Goal: Task Accomplishment & Management: Complete application form

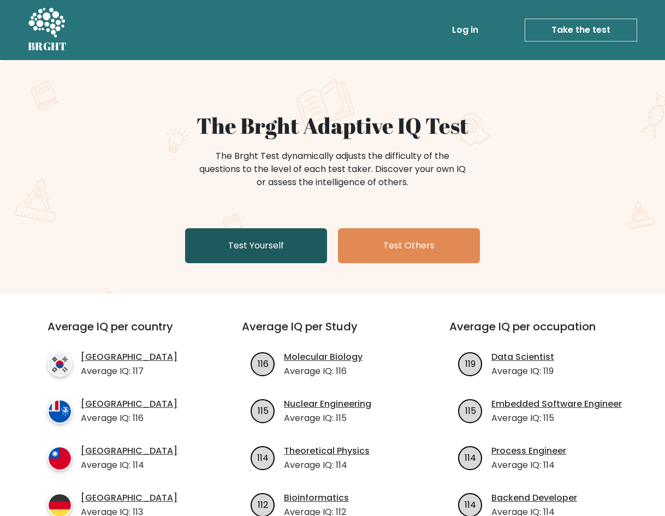
click at [262, 237] on link "Test Yourself" at bounding box center [256, 245] width 142 height 35
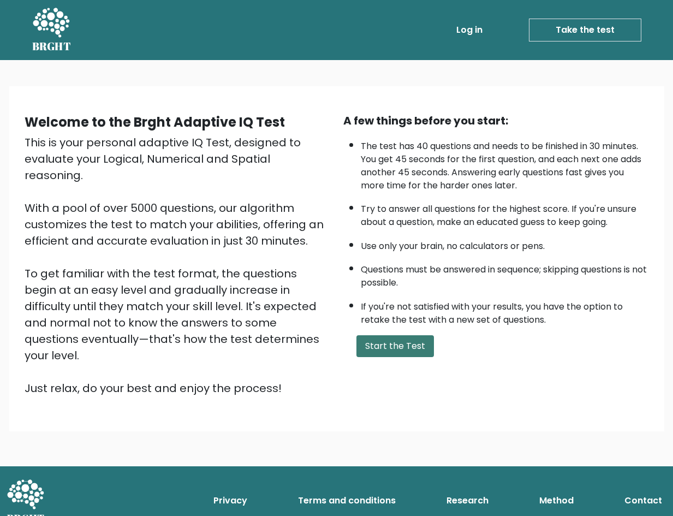
click at [403, 342] on button "Start the Test" at bounding box center [396, 346] width 78 height 22
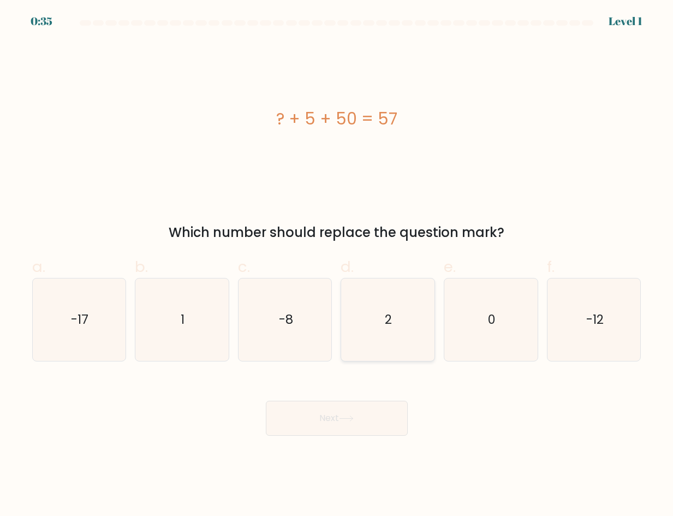
click at [408, 333] on icon "2" at bounding box center [388, 320] width 82 height 82
click at [338, 265] on input "d. 2" at bounding box center [337, 261] width 1 height 7
radio input "true"
click at [357, 424] on button "Next" at bounding box center [337, 418] width 142 height 35
click at [344, 416] on icon at bounding box center [346, 419] width 15 height 6
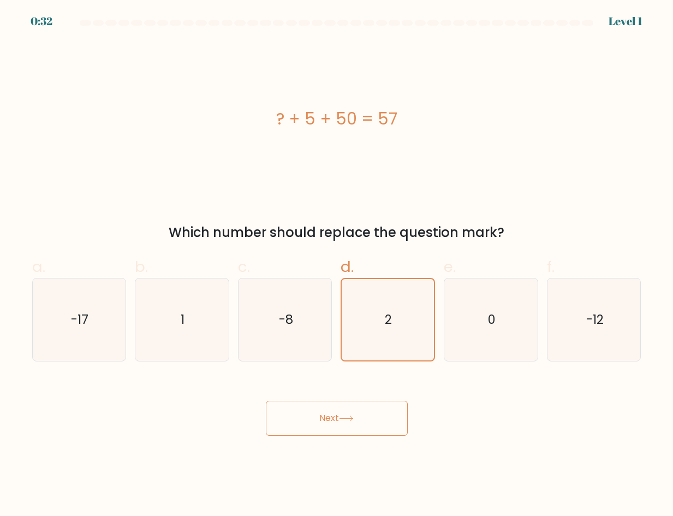
click at [334, 407] on button "Next" at bounding box center [337, 418] width 142 height 35
click at [387, 344] on icon "2" at bounding box center [387, 319] width 81 height 81
click at [338, 265] on input "d. 2" at bounding box center [337, 261] width 1 height 7
click at [350, 435] on button "Next" at bounding box center [337, 418] width 142 height 35
click at [345, 420] on icon at bounding box center [346, 419] width 15 height 6
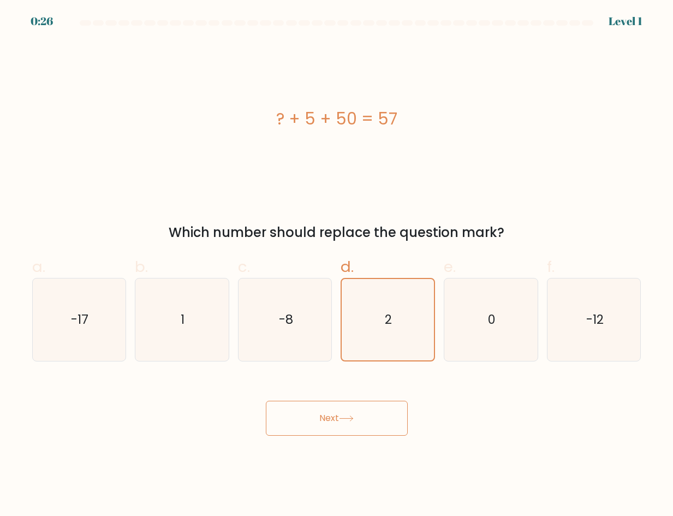
click at [323, 410] on button "Next" at bounding box center [337, 418] width 142 height 35
click at [323, 417] on button "Next" at bounding box center [337, 418] width 142 height 35
click at [322, 417] on button "Next" at bounding box center [337, 418] width 142 height 35
click at [327, 417] on button "Next" at bounding box center [337, 418] width 142 height 35
click at [634, 19] on body "0:23 Level 1 a." at bounding box center [336, 258] width 673 height 516
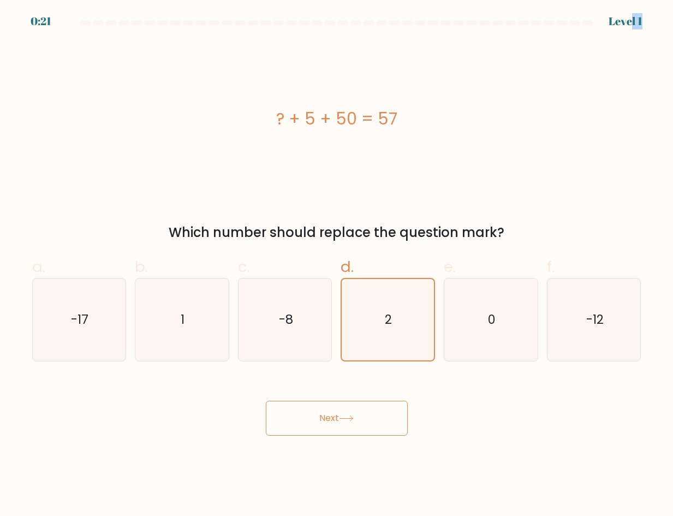
click at [313, 428] on button "Next" at bounding box center [337, 418] width 142 height 35
click at [322, 424] on button "Next" at bounding box center [337, 418] width 142 height 35
click at [324, 424] on button "Next" at bounding box center [337, 418] width 142 height 35
click at [326, 424] on button "Next" at bounding box center [337, 418] width 142 height 35
click at [327, 424] on button "Next" at bounding box center [337, 418] width 142 height 35
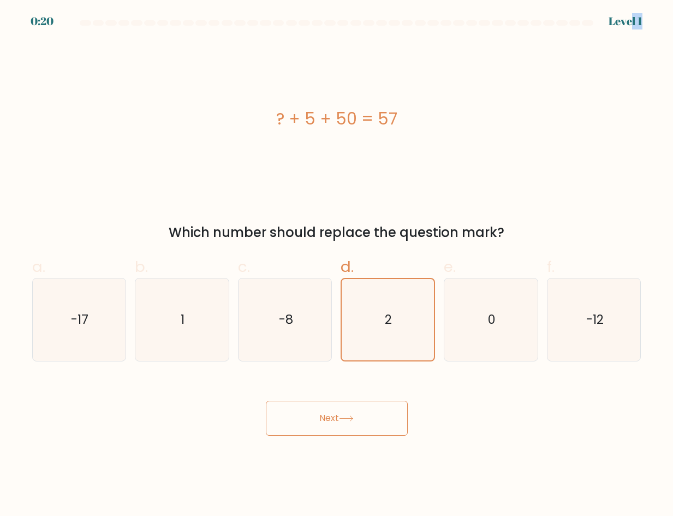
click at [327, 424] on button "Next" at bounding box center [337, 418] width 142 height 35
click at [327, 423] on button "Next" at bounding box center [337, 418] width 142 height 35
click at [393, 338] on icon "2" at bounding box center [387, 319] width 81 height 81
click at [338, 265] on input "d. 2" at bounding box center [337, 261] width 1 height 7
click at [354, 416] on icon at bounding box center [346, 419] width 15 height 6
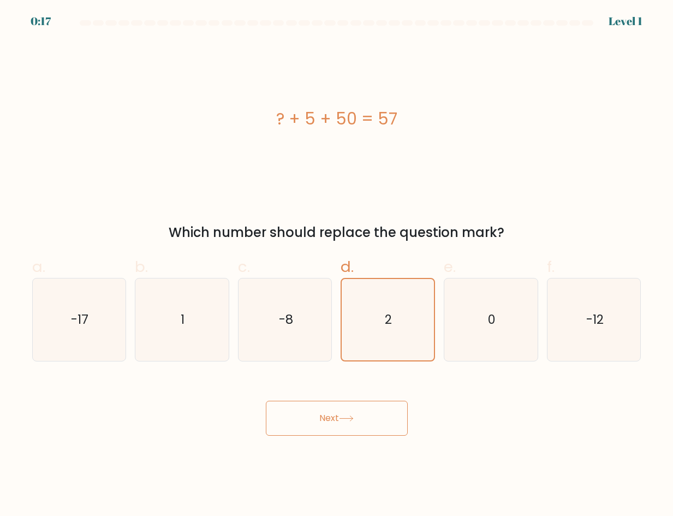
click at [353, 416] on icon at bounding box center [346, 419] width 15 height 6
click at [321, 425] on button "Next" at bounding box center [337, 418] width 142 height 35
click at [354, 419] on icon at bounding box center [346, 419] width 15 height 6
drag, startPoint x: 345, startPoint y: 414, endPoint x: 331, endPoint y: 413, distance: 14.2
click at [343, 414] on button "Next" at bounding box center [337, 418] width 142 height 35
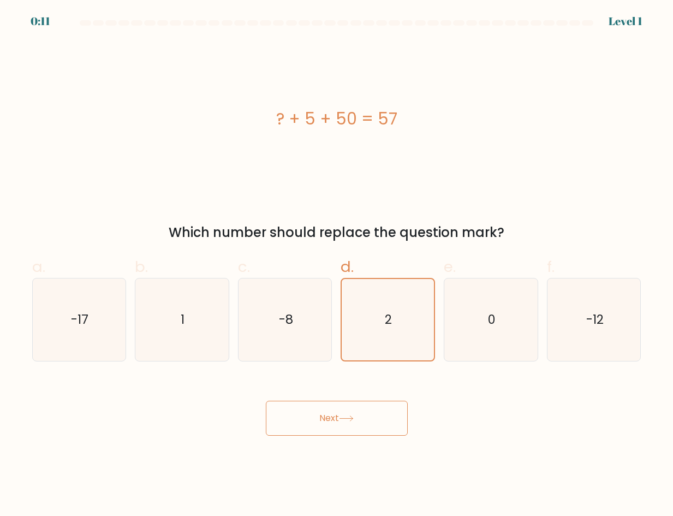
click at [331, 413] on button "Next" at bounding box center [337, 418] width 142 height 35
drag, startPoint x: 326, startPoint y: 413, endPoint x: 318, endPoint y: 414, distance: 8.2
click at [324, 413] on button "Next" at bounding box center [337, 418] width 142 height 35
drag, startPoint x: 318, startPoint y: 414, endPoint x: 292, endPoint y: 415, distance: 26.2
click at [318, 415] on button "Next" at bounding box center [337, 418] width 142 height 35
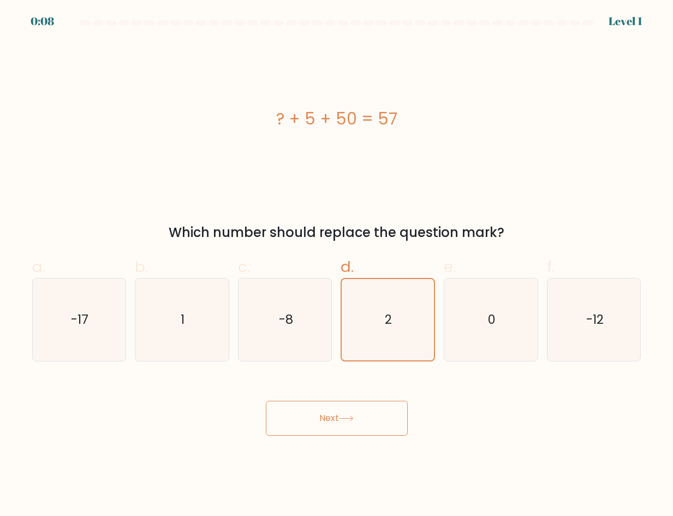
drag, startPoint x: 327, startPoint y: 406, endPoint x: 326, endPoint y: 423, distance: 16.5
click at [326, 423] on button "Next" at bounding box center [337, 418] width 142 height 35
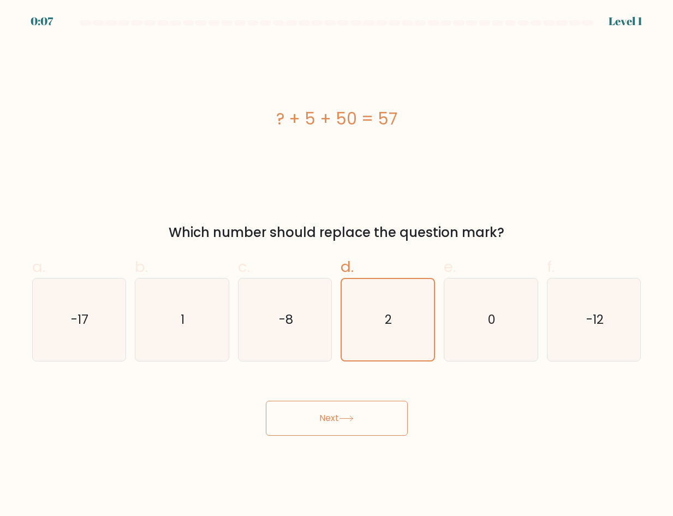
click at [326, 423] on button "Next" at bounding box center [337, 418] width 142 height 35
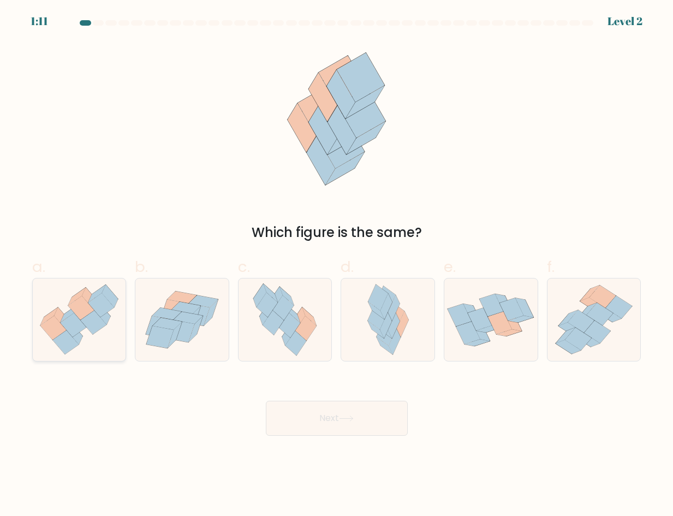
click at [71, 335] on icon at bounding box center [73, 325] width 26 height 24
click at [337, 265] on input "a." at bounding box center [337, 261] width 1 height 7
radio input "true"
click at [333, 422] on button "Next" at bounding box center [337, 418] width 142 height 35
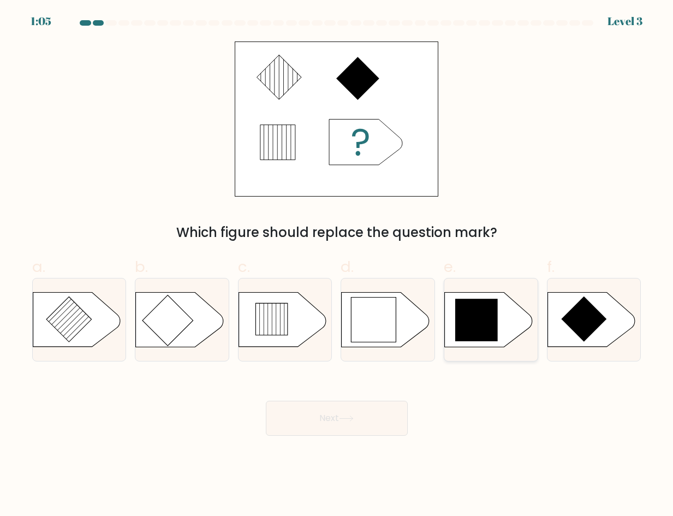
click at [479, 333] on icon at bounding box center [477, 320] width 43 height 43
click at [338, 265] on input "e." at bounding box center [337, 261] width 1 height 7
radio input "true"
click at [362, 407] on button "Next" at bounding box center [337, 418] width 142 height 35
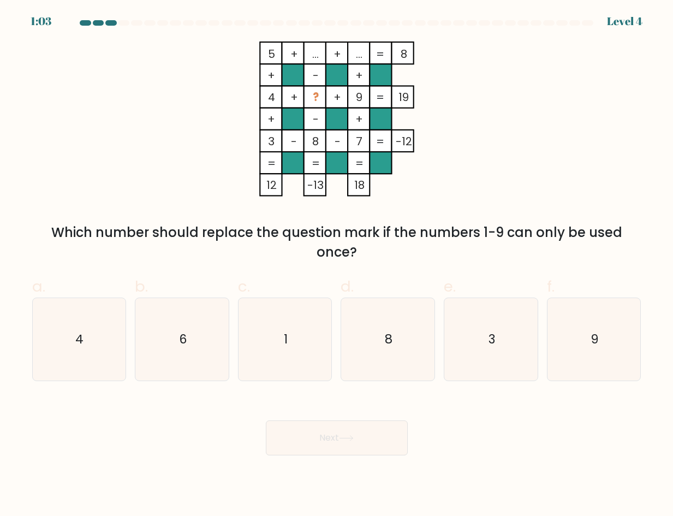
click at [332, 422] on button "Next" at bounding box center [337, 438] width 142 height 35
click at [199, 344] on icon "6" at bounding box center [182, 339] width 82 height 82
click at [337, 265] on input "b. 6" at bounding box center [337, 261] width 1 height 7
radio input "true"
click at [339, 439] on button "Next" at bounding box center [337, 438] width 142 height 35
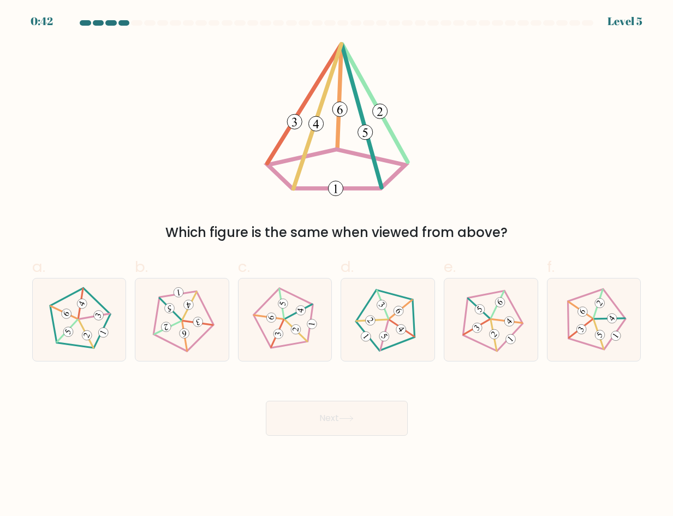
click at [329, 429] on button "Next" at bounding box center [337, 418] width 142 height 35
click at [487, 321] on 625 at bounding box center [477, 326] width 26 height 27
click at [338, 265] on input "e." at bounding box center [337, 261] width 1 height 7
radio input "true"
click at [337, 407] on button "Next" at bounding box center [337, 418] width 142 height 35
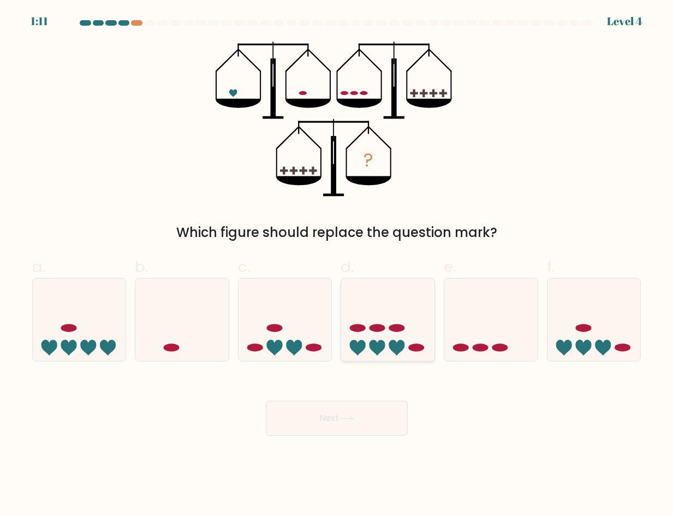
click at [371, 346] on icon at bounding box center [378, 348] width 16 height 16
click at [338, 265] on input "d." at bounding box center [337, 261] width 1 height 7
radio input "true"
click at [356, 412] on button "Next" at bounding box center [337, 418] width 142 height 35
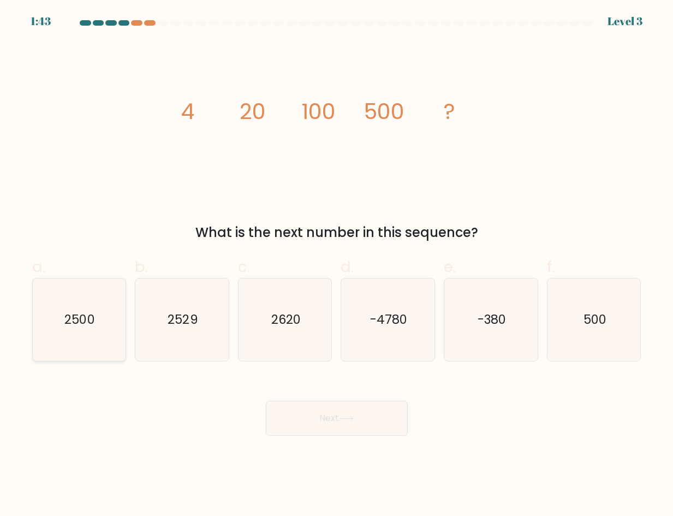
click at [70, 317] on text "2500" at bounding box center [80, 319] width 30 height 17
click at [337, 265] on input "a. 2500" at bounding box center [337, 261] width 1 height 7
radio input "true"
click at [311, 419] on button "Next" at bounding box center [337, 418] width 142 height 35
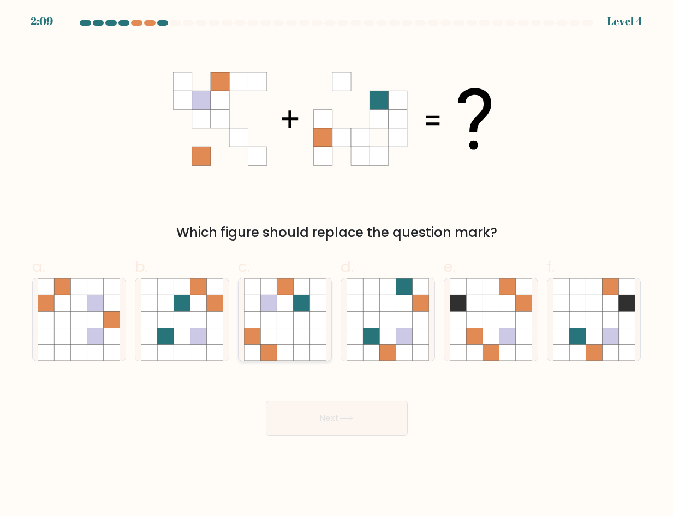
click at [294, 332] on icon at bounding box center [301, 336] width 16 height 16
click at [337, 265] on input "c." at bounding box center [337, 261] width 1 height 7
radio input "true"
click at [317, 420] on button "Next" at bounding box center [337, 418] width 142 height 35
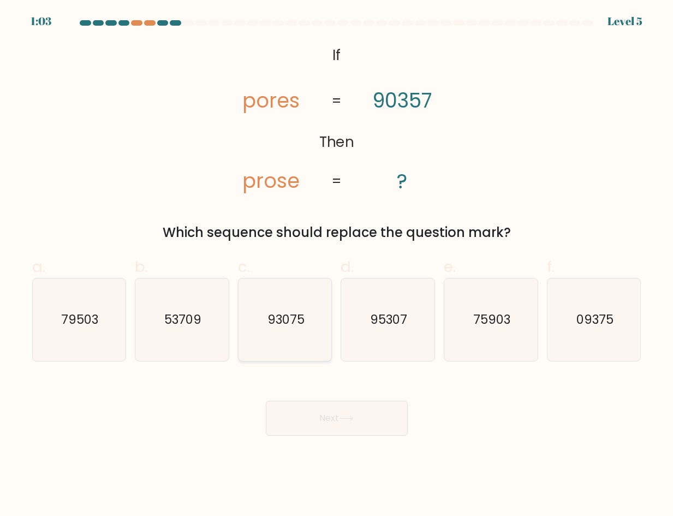
click at [270, 319] on text "93075" at bounding box center [286, 319] width 37 height 17
click at [337, 265] on input "c. 93075" at bounding box center [337, 261] width 1 height 7
radio input "true"
click at [341, 419] on button "Next" at bounding box center [337, 418] width 142 height 35
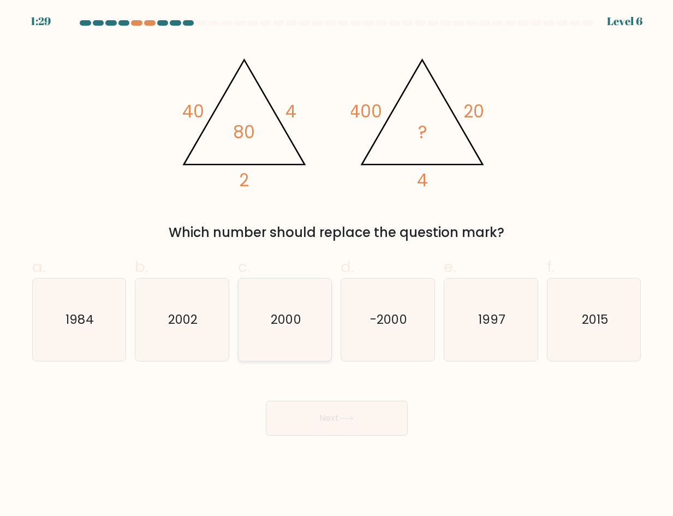
click at [292, 305] on icon "2000" at bounding box center [285, 320] width 82 height 82
click at [337, 265] on input "c. 2000" at bounding box center [337, 261] width 1 height 7
radio input "true"
click at [324, 420] on button "Next" at bounding box center [337, 418] width 142 height 35
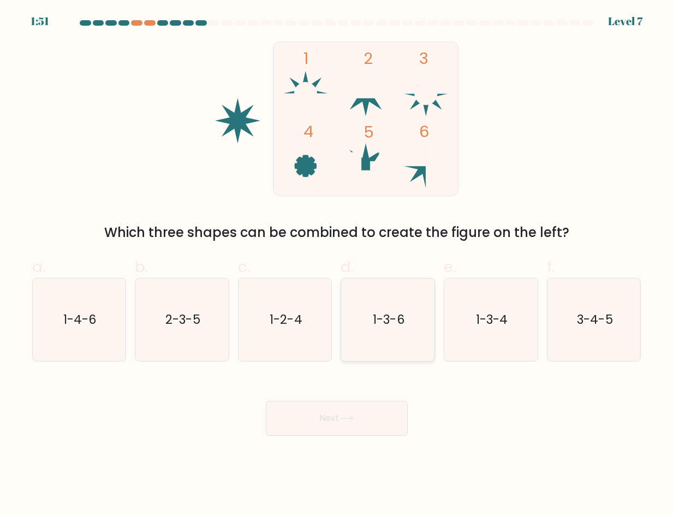
click at [375, 309] on icon "1-3-6" at bounding box center [388, 320] width 82 height 82
click at [338, 265] on input "d. 1-3-6" at bounding box center [337, 261] width 1 height 7
radio input "true"
click at [347, 419] on icon at bounding box center [346, 419] width 15 height 6
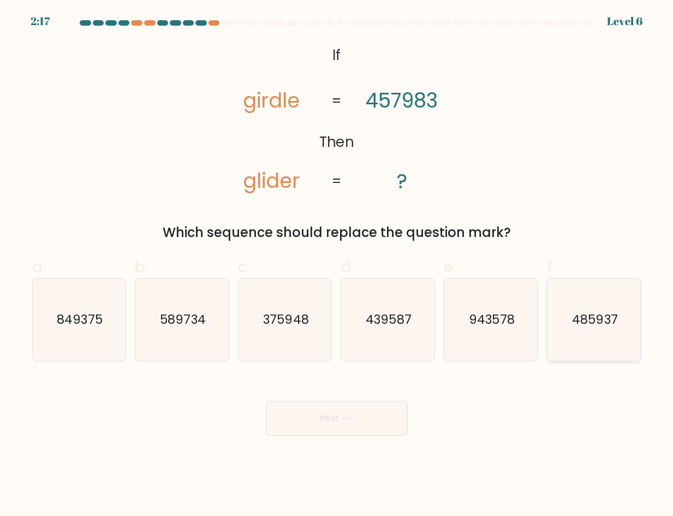
click at [599, 315] on text "485937" at bounding box center [594, 319] width 45 height 17
click at [338, 265] on input "f. 485937" at bounding box center [337, 261] width 1 height 7
radio input "true"
click at [311, 422] on button "Next" at bounding box center [337, 418] width 142 height 35
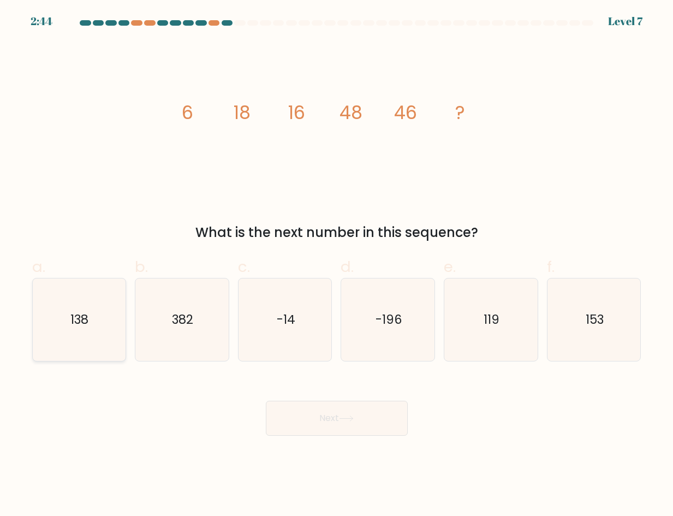
click at [97, 333] on icon "138" at bounding box center [79, 320] width 82 height 82
click at [337, 265] on input "a. 138" at bounding box center [337, 261] width 1 height 7
radio input "true"
click at [317, 417] on button "Next" at bounding box center [337, 418] width 142 height 35
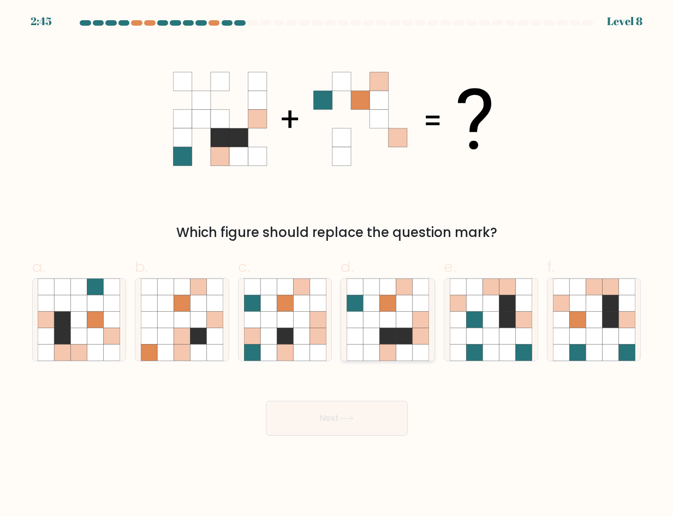
click at [382, 320] on icon at bounding box center [388, 319] width 16 height 16
click at [338, 265] on input "d." at bounding box center [337, 261] width 1 height 7
radio input "true"
click at [343, 426] on button "Next" at bounding box center [337, 418] width 142 height 35
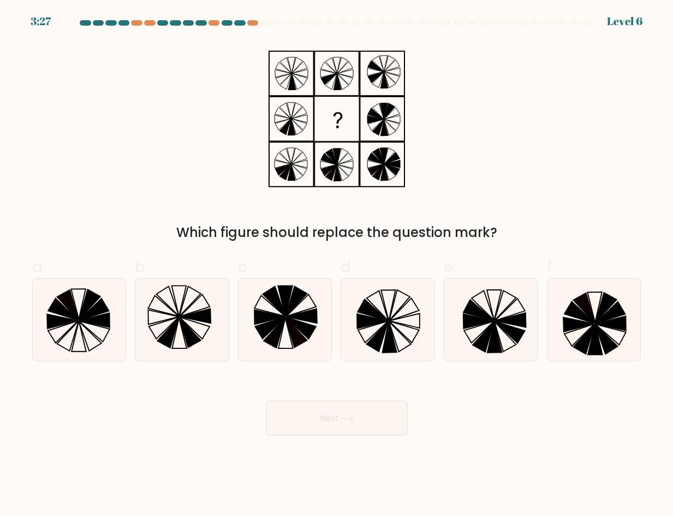
click at [336, 416] on button "Next" at bounding box center [337, 418] width 142 height 35
click at [354, 249] on div "a. b." at bounding box center [337, 304] width 618 height 115
click at [84, 323] on icon at bounding box center [94, 331] width 31 height 21
click at [337, 265] on input "a." at bounding box center [337, 261] width 1 height 7
radio input "true"
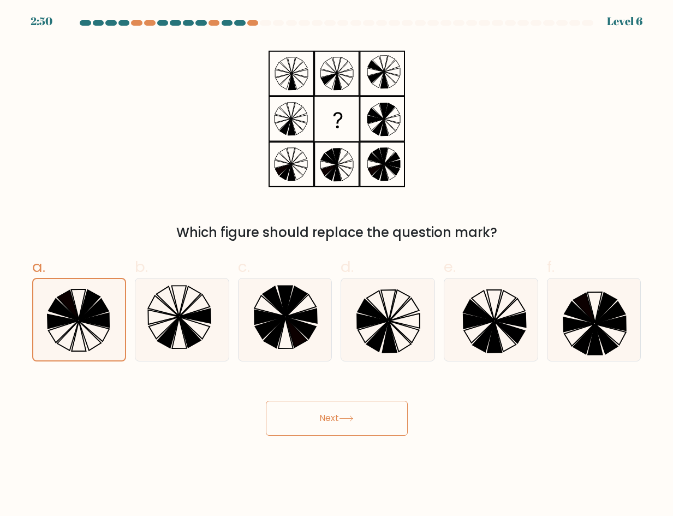
click at [340, 415] on button "Next" at bounding box center [337, 418] width 142 height 35
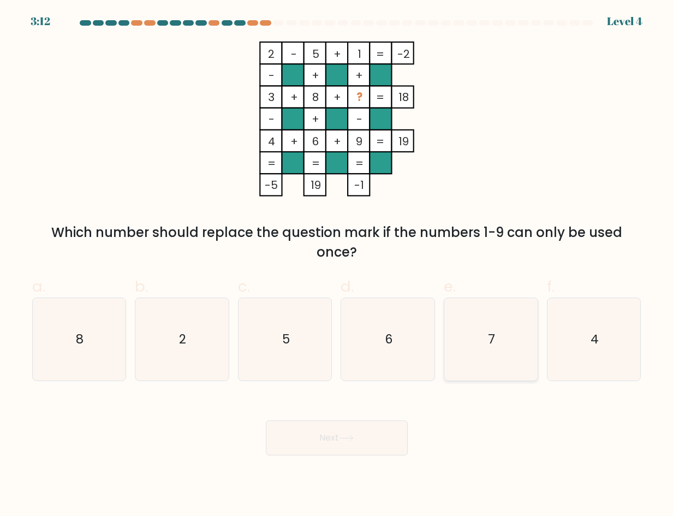
click at [474, 351] on icon "7" at bounding box center [491, 339] width 82 height 82
click at [338, 265] on input "e. 7" at bounding box center [337, 261] width 1 height 7
radio input "true"
click at [366, 433] on button "Next" at bounding box center [337, 438] width 142 height 35
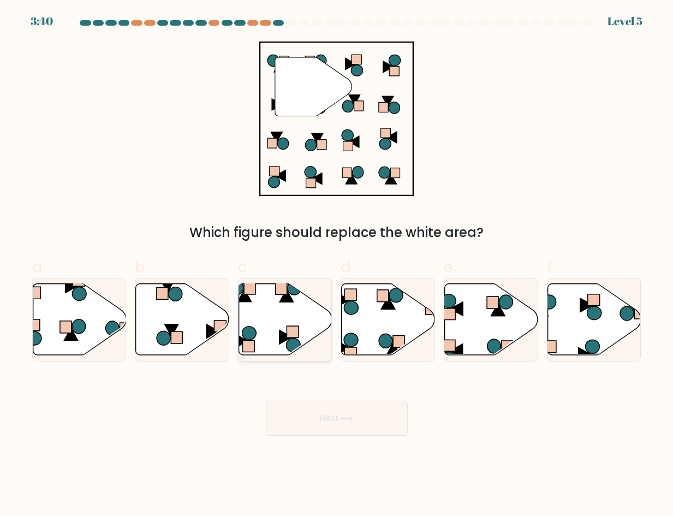
click at [277, 324] on icon at bounding box center [285, 319] width 93 height 72
click at [337, 265] on input "c." at bounding box center [337, 261] width 1 height 7
radio input "true"
click at [328, 422] on button "Next" at bounding box center [337, 418] width 142 height 35
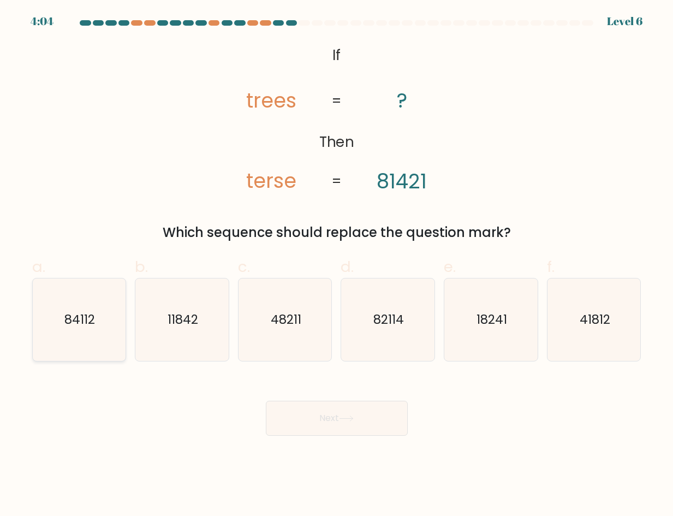
click at [87, 330] on icon "84112" at bounding box center [79, 320] width 82 height 82
click at [337, 265] on input "a. 84112" at bounding box center [337, 261] width 1 height 7
radio input "true"
click at [338, 422] on button "Next" at bounding box center [337, 418] width 142 height 35
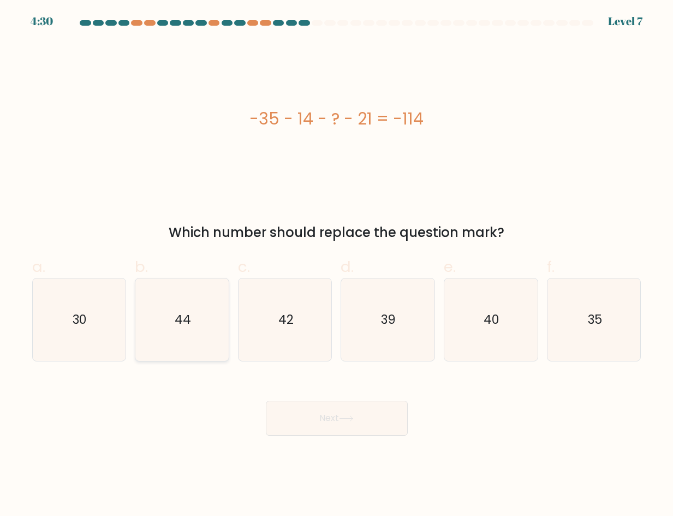
click at [188, 328] on icon "44" at bounding box center [182, 320] width 82 height 82
click at [337, 265] on input "b. 44" at bounding box center [337, 261] width 1 height 7
radio input "true"
click at [317, 413] on button "Next" at bounding box center [337, 418] width 142 height 35
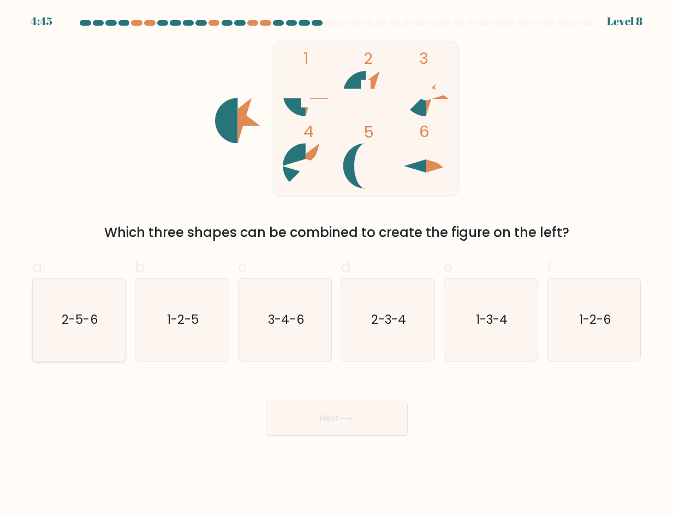
click at [113, 346] on icon "2-5-6" at bounding box center [79, 320] width 82 height 82
click at [337, 265] on input "a. 2-5-6" at bounding box center [337, 261] width 1 height 7
radio input "true"
click at [328, 419] on button "Next" at bounding box center [337, 418] width 142 height 35
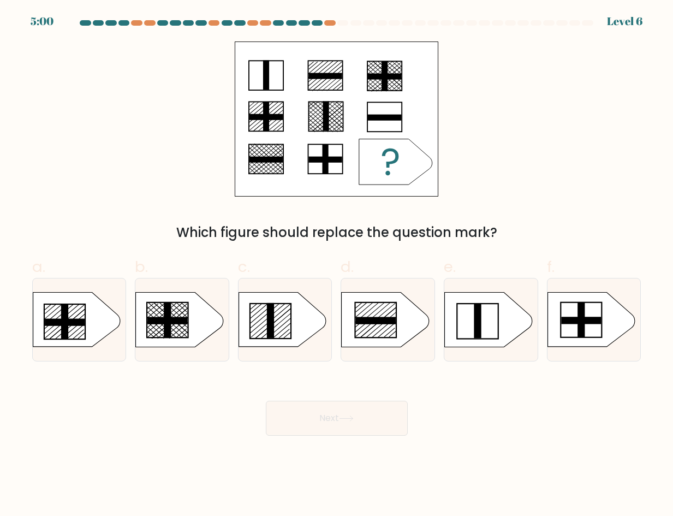
click at [334, 310] on div "c." at bounding box center [285, 309] width 103 height 106
click at [356, 310] on rect at bounding box center [376, 320] width 41 height 35
click at [338, 265] on input "d." at bounding box center [337, 261] width 1 height 7
radio input "true"
click at [323, 417] on button "Next" at bounding box center [337, 418] width 142 height 35
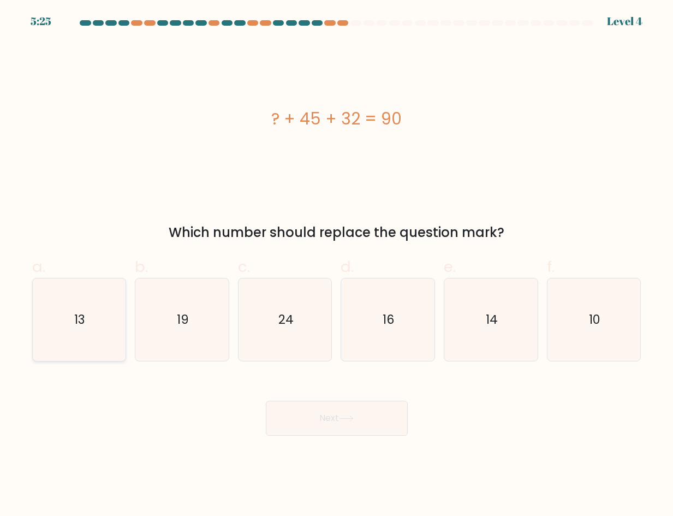
click at [92, 330] on icon "13" at bounding box center [79, 320] width 82 height 82
click at [337, 265] on input "a. 13" at bounding box center [337, 261] width 1 height 7
radio input "true"
click at [328, 415] on button "Next" at bounding box center [337, 418] width 142 height 35
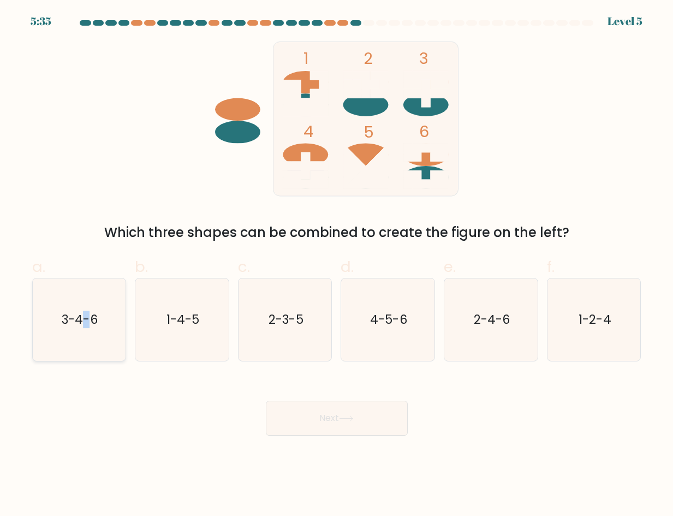
click at [87, 339] on icon "3-4-6" at bounding box center [79, 320] width 82 height 82
click at [49, 293] on icon "3-4-6" at bounding box center [79, 320] width 82 height 82
click at [337, 265] on input "a. 3-4-6" at bounding box center [337, 261] width 1 height 7
radio input "true"
click at [352, 418] on icon at bounding box center [346, 419] width 15 height 6
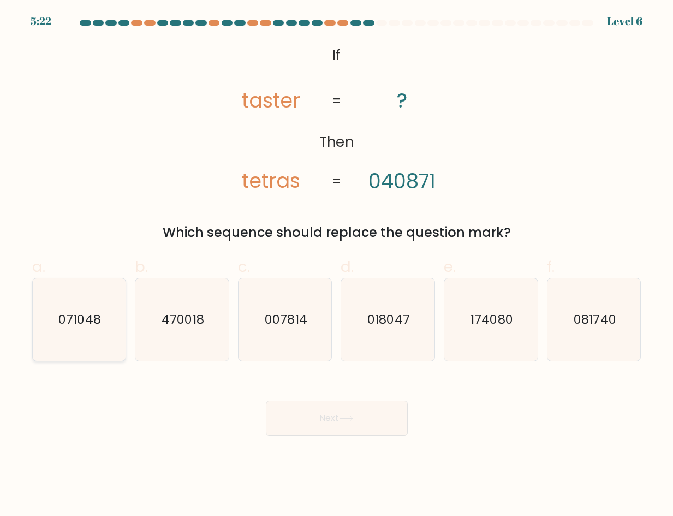
click at [85, 321] on text "071048" at bounding box center [80, 319] width 42 height 17
click at [337, 265] on input "a. 071048" at bounding box center [337, 261] width 1 height 7
radio input "true"
click at [334, 422] on button "Next" at bounding box center [337, 418] width 142 height 35
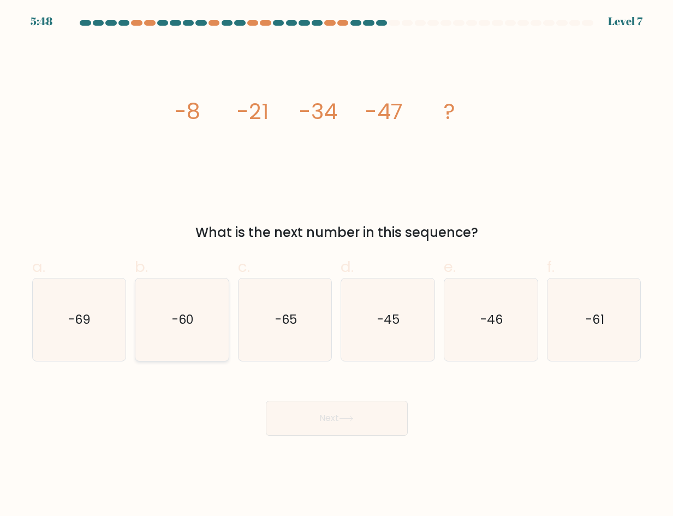
click at [190, 323] on text "-60" at bounding box center [183, 319] width 22 height 17
click at [337, 265] on input "b. -60" at bounding box center [337, 261] width 1 height 7
radio input "true"
click at [338, 416] on button "Next" at bounding box center [337, 418] width 142 height 35
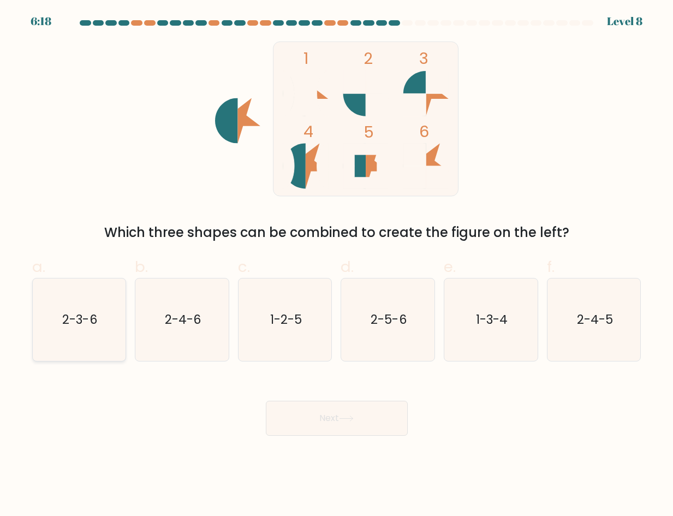
click at [92, 322] on text "2-3-6" at bounding box center [80, 319] width 34 height 17
click at [337, 265] on input "a. 2-3-6" at bounding box center [337, 261] width 1 height 7
radio input "true"
click at [339, 415] on button "Next" at bounding box center [337, 418] width 142 height 35
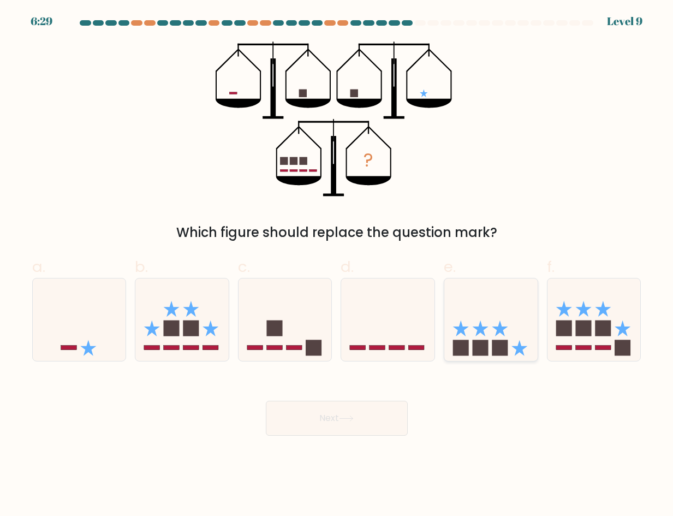
click at [508, 318] on icon at bounding box center [491, 319] width 93 height 77
click at [338, 265] on input "e." at bounding box center [337, 261] width 1 height 7
radio input "true"
click at [351, 424] on button "Next" at bounding box center [337, 418] width 142 height 35
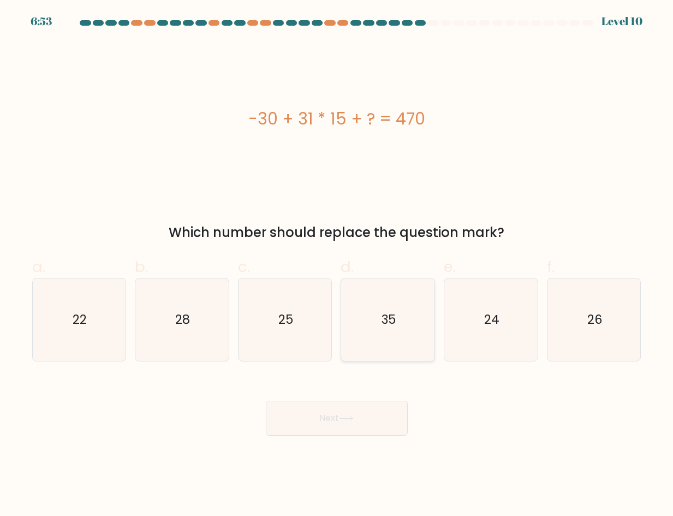
click at [394, 346] on icon "35" at bounding box center [388, 320] width 82 height 82
click at [338, 265] on input "d. 35" at bounding box center [337, 261] width 1 height 7
radio input "true"
click at [350, 413] on button "Next" at bounding box center [337, 418] width 142 height 35
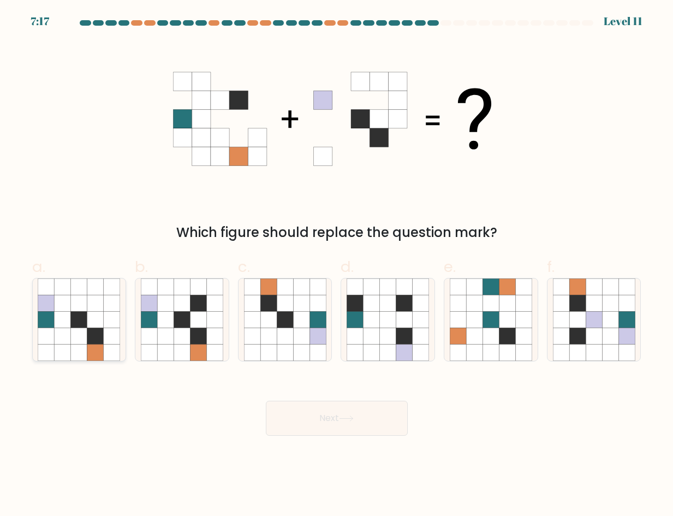
click at [58, 293] on icon at bounding box center [63, 287] width 16 height 16
click at [337, 265] on input "a." at bounding box center [337, 261] width 1 height 7
radio input "true"
click at [351, 414] on button "Next" at bounding box center [337, 418] width 142 height 35
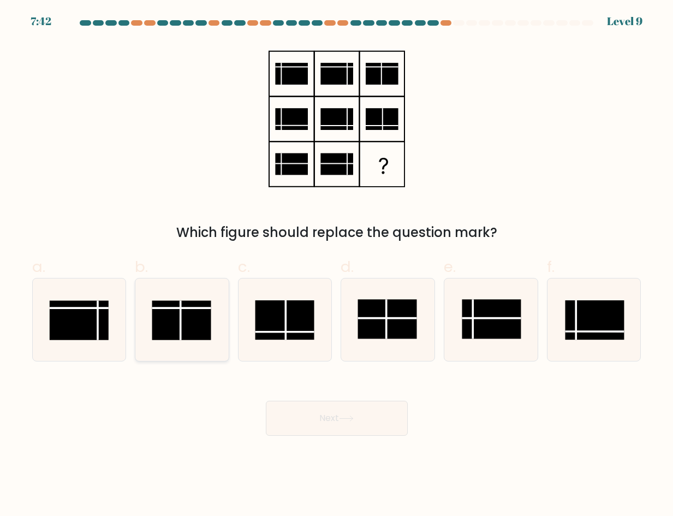
click at [186, 330] on rect at bounding box center [181, 319] width 59 height 39
click at [337, 265] on input "b." at bounding box center [337, 261] width 1 height 7
radio input "true"
click at [337, 429] on button "Next" at bounding box center [337, 418] width 142 height 35
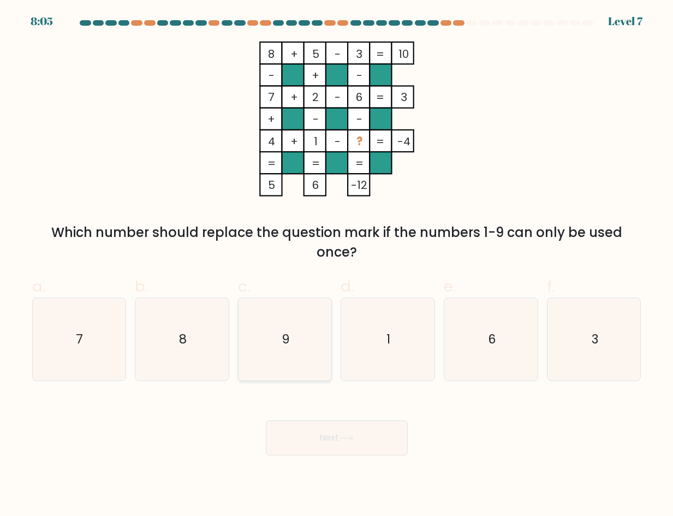
click at [290, 326] on icon "9" at bounding box center [285, 339] width 82 height 82
click at [337, 265] on input "c. 9" at bounding box center [337, 261] width 1 height 7
radio input "true"
click at [312, 435] on button "Next" at bounding box center [337, 438] width 142 height 35
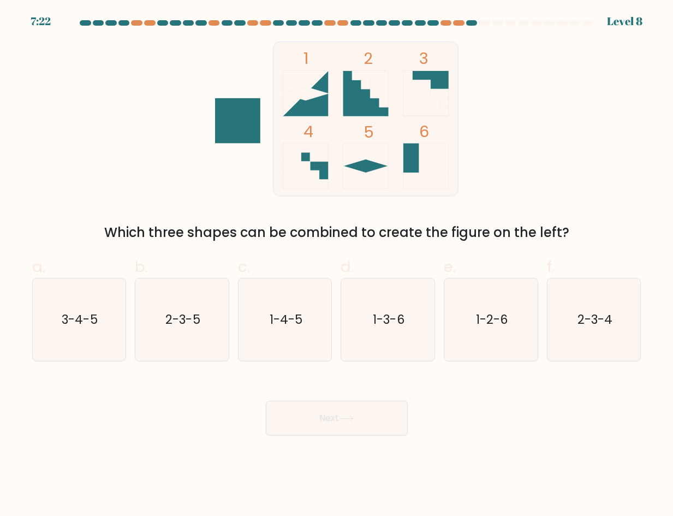
click at [370, 84] on icon at bounding box center [374, 93] width 27 height 27
click at [378, 95] on icon at bounding box center [374, 93] width 27 height 27
click at [428, 91] on icon at bounding box center [425, 93] width 45 height 45
click at [178, 329] on icon "2-3-5" at bounding box center [182, 320] width 82 height 82
click at [337, 265] on input "b. 2-3-5" at bounding box center [337, 261] width 1 height 7
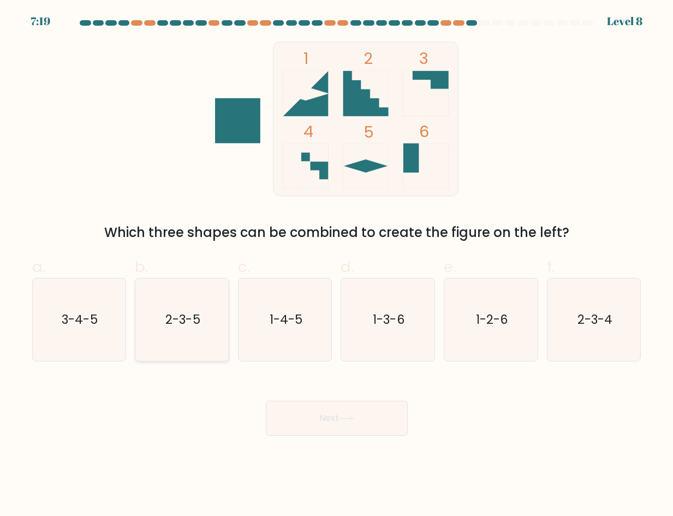
radio input "true"
click at [323, 415] on button "Next" at bounding box center [337, 418] width 142 height 35
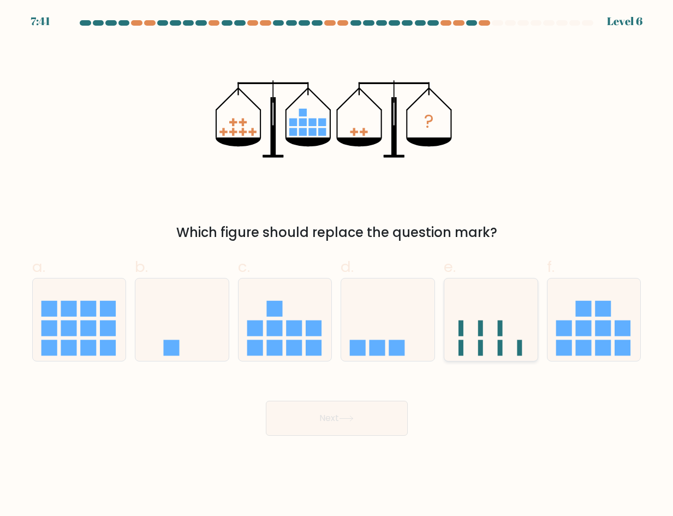
click at [486, 317] on icon at bounding box center [491, 319] width 93 height 77
click at [338, 265] on input "e." at bounding box center [337, 261] width 1 height 7
radio input "true"
click at [325, 416] on button "Next" at bounding box center [337, 418] width 142 height 35
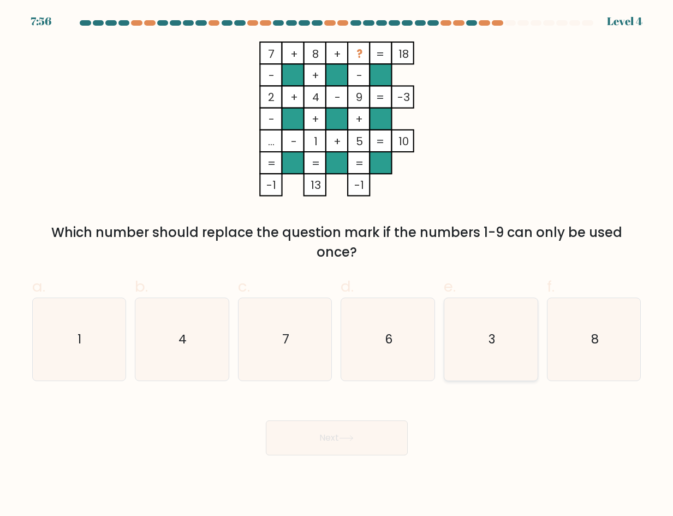
click at [498, 358] on icon "3" at bounding box center [491, 339] width 82 height 82
click at [338, 265] on input "e. 3" at bounding box center [337, 261] width 1 height 7
radio input "true"
click at [363, 431] on button "Next" at bounding box center [337, 438] width 142 height 35
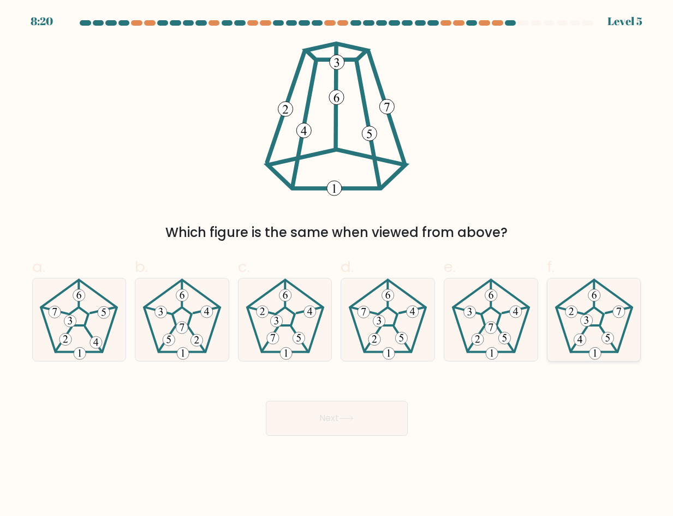
click at [612, 294] on icon at bounding box center [594, 320] width 82 height 82
click at [338, 265] on input "f." at bounding box center [337, 261] width 1 height 7
radio input "true"
click at [321, 422] on button "Next" at bounding box center [337, 418] width 142 height 35
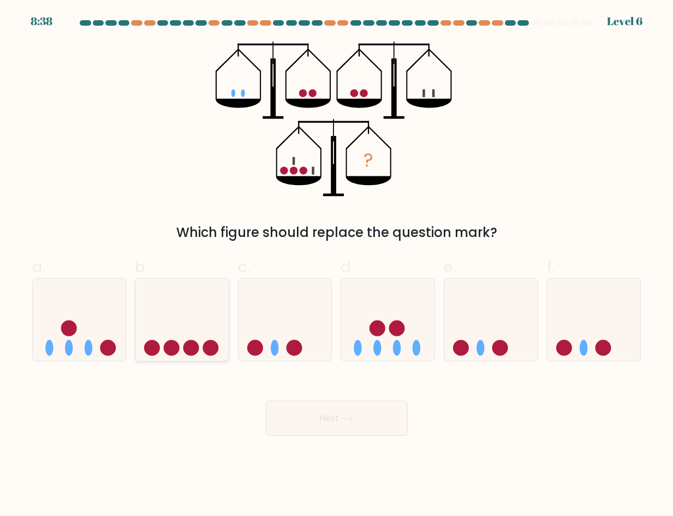
click at [194, 328] on icon at bounding box center [181, 319] width 93 height 77
click at [337, 265] on input "b." at bounding box center [337, 261] width 1 height 7
radio input "true"
click at [316, 424] on button "Next" at bounding box center [337, 418] width 142 height 35
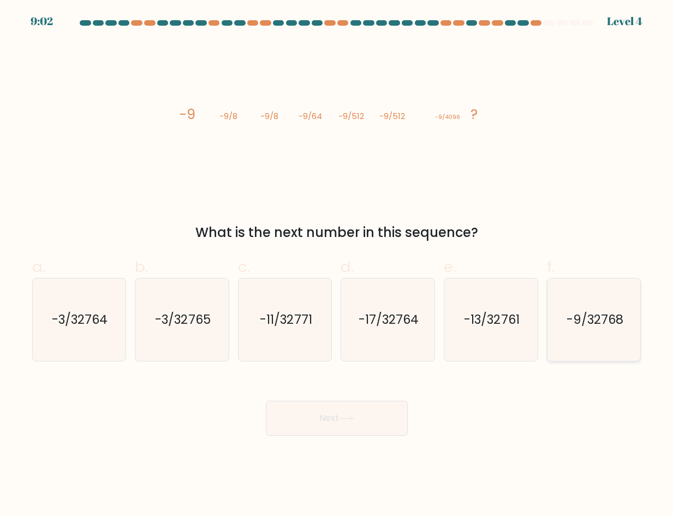
click at [597, 332] on icon "-9/32768" at bounding box center [594, 320] width 82 height 82
click at [338, 265] on input "f. -9/32768" at bounding box center [337, 261] width 1 height 7
radio input "true"
click at [316, 427] on button "Next" at bounding box center [337, 418] width 142 height 35
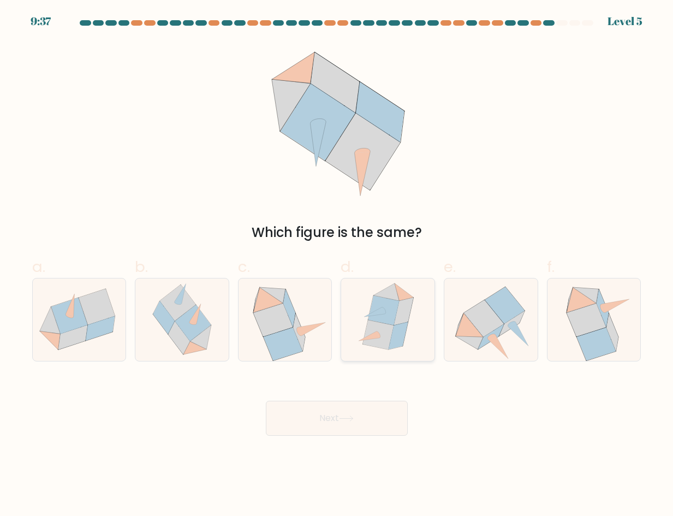
click at [390, 333] on icon at bounding box center [378, 334] width 31 height 29
click at [338, 265] on input "d." at bounding box center [337, 261] width 1 height 7
radio input "true"
click at [356, 426] on button "Next" at bounding box center [337, 418] width 142 height 35
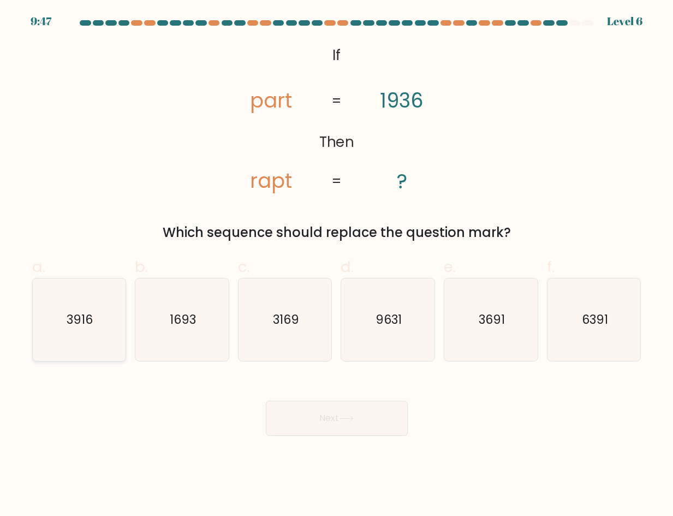
click at [96, 321] on icon "3916" at bounding box center [79, 320] width 82 height 82
click at [337, 265] on input "a. 3916" at bounding box center [337, 261] width 1 height 7
radio input "true"
click at [330, 422] on button "Next" at bounding box center [337, 418] width 142 height 35
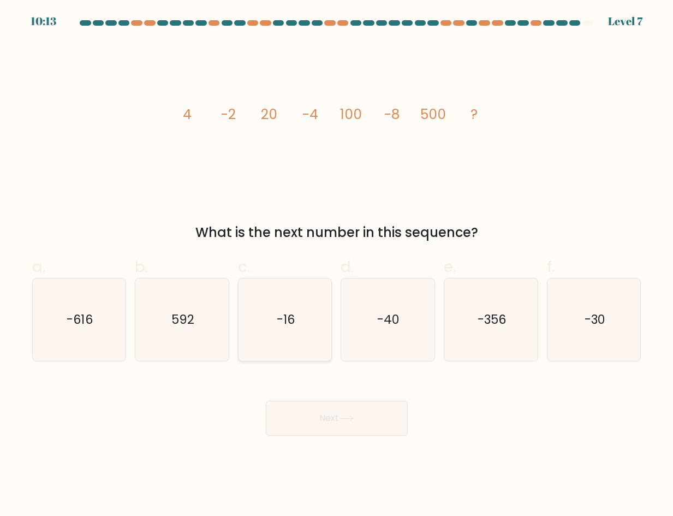
click at [292, 315] on text "-16" at bounding box center [286, 319] width 18 height 17
click at [337, 265] on input "c. -16" at bounding box center [337, 261] width 1 height 7
radio input "true"
click at [343, 424] on button "Next" at bounding box center [337, 418] width 142 height 35
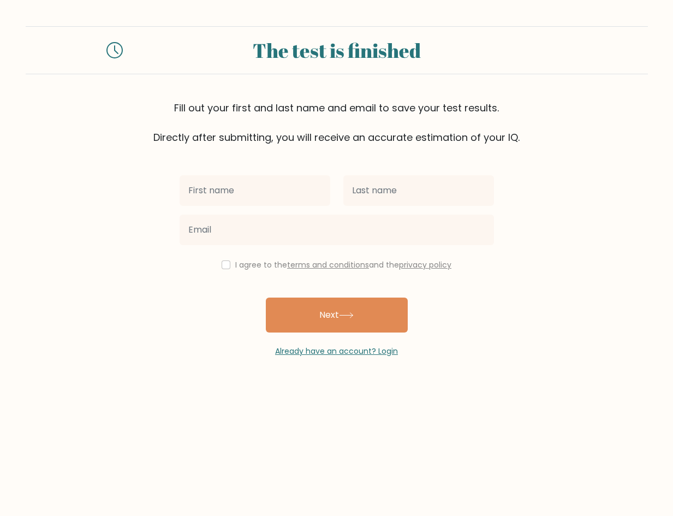
click at [272, 192] on input "text" at bounding box center [255, 190] width 151 height 31
type input "Hajara"
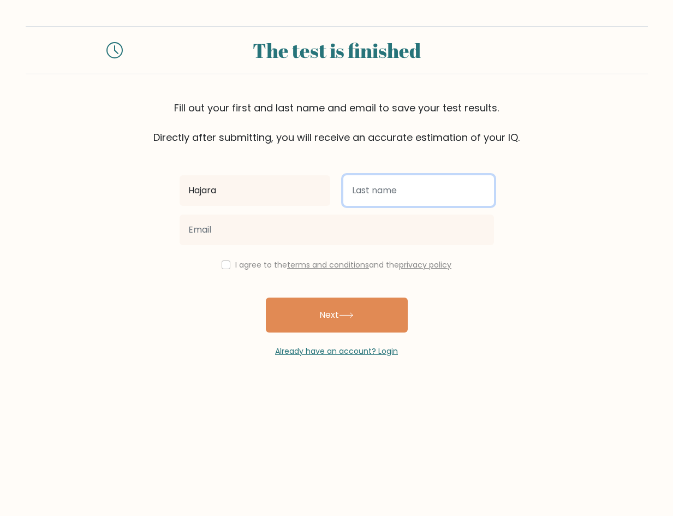
click at [392, 191] on input "text" at bounding box center [419, 190] width 151 height 31
type input "Sagkal"
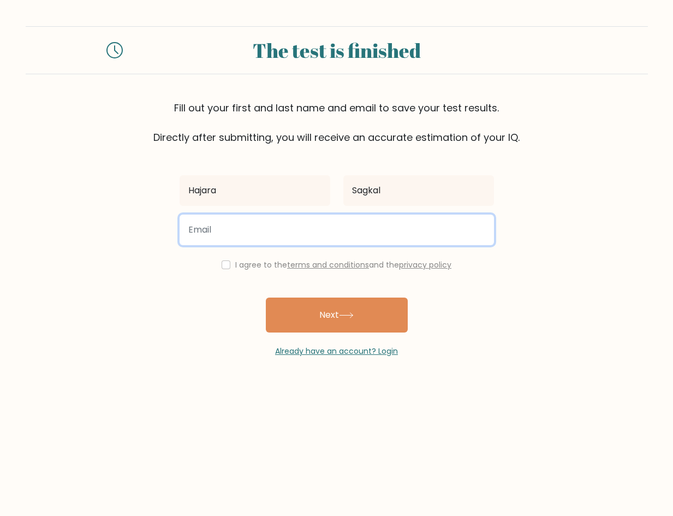
click at [224, 232] on input "email" at bounding box center [337, 230] width 315 height 31
type input "aratiman261@gmail.com"
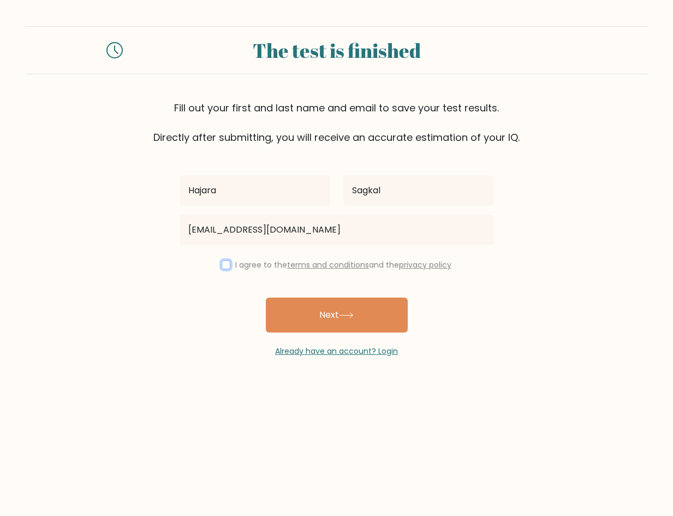
click at [224, 263] on input "checkbox" at bounding box center [226, 265] width 9 height 9
checkbox input "true"
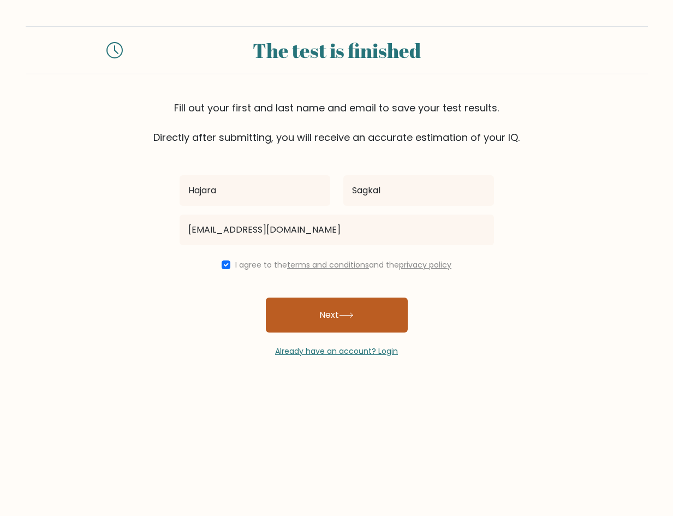
click at [307, 314] on button "Next" at bounding box center [337, 315] width 142 height 35
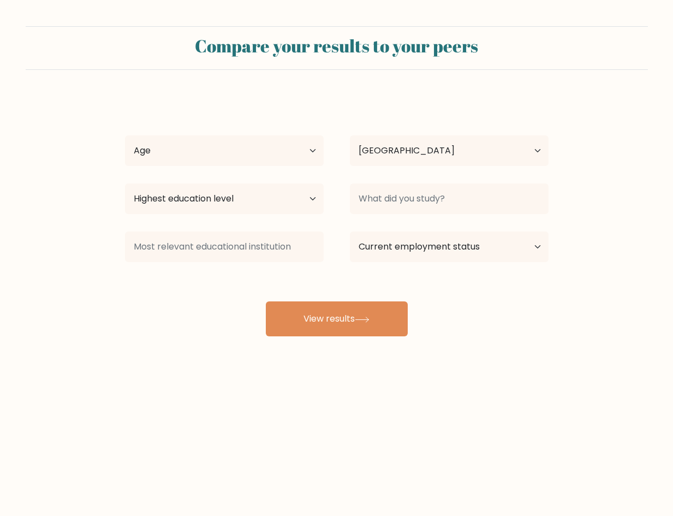
select select "PH"
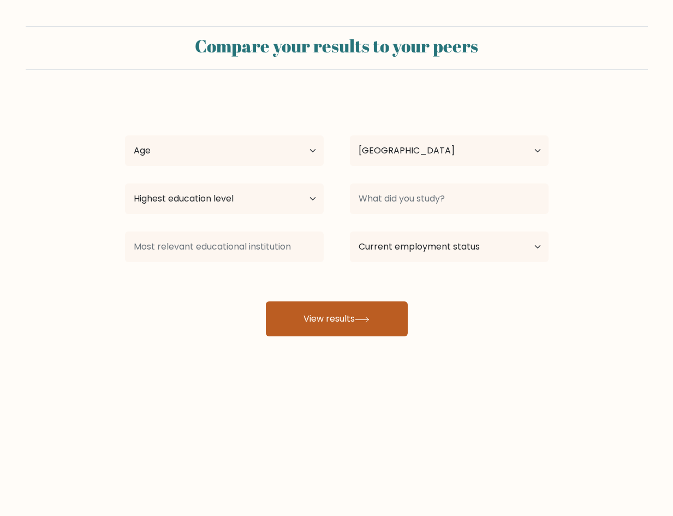
click at [317, 321] on button "View results" at bounding box center [337, 319] width 142 height 35
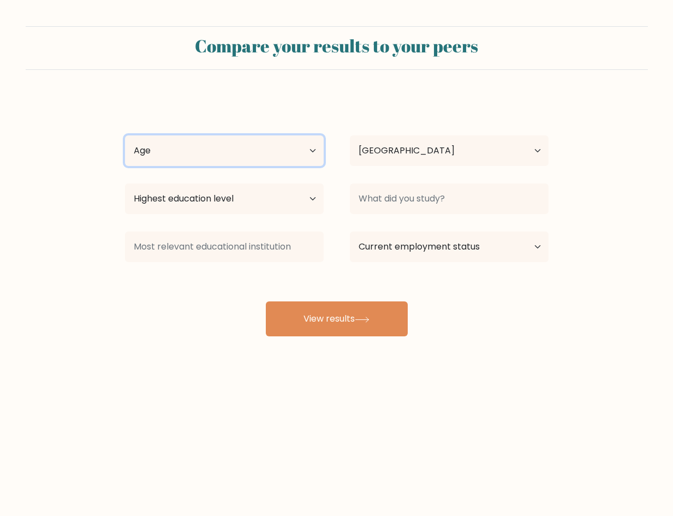
click at [275, 150] on select "Age Under [DEMOGRAPHIC_DATA] [DEMOGRAPHIC_DATA] [DEMOGRAPHIC_DATA] [DEMOGRAPHIC…" at bounding box center [224, 150] width 199 height 31
select select "18_24"
click at [125, 135] on select "Age Under [DEMOGRAPHIC_DATA] [DEMOGRAPHIC_DATA] [DEMOGRAPHIC_DATA] [DEMOGRAPHIC…" at bounding box center [224, 150] width 199 height 31
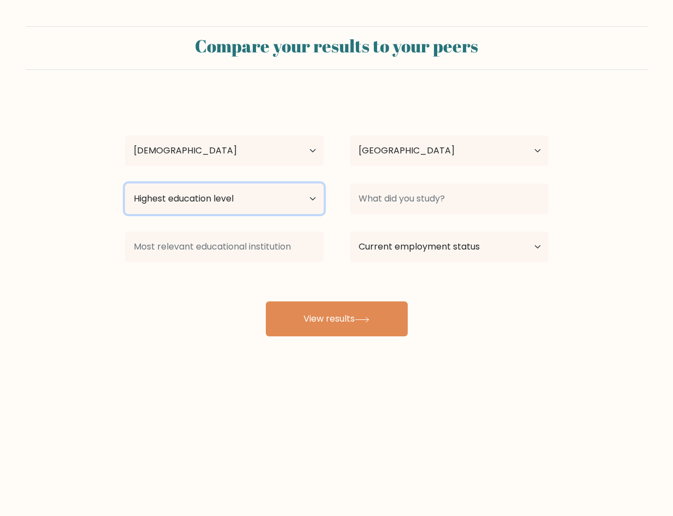
click at [208, 199] on select "Highest education level No schooling Primary Lower Secondary Upper Secondary Oc…" at bounding box center [224, 199] width 199 height 31
select select "upper_secondary"
click at [125, 184] on select "Highest education level No schooling Primary Lower Secondary Upper Secondary Oc…" at bounding box center [224, 199] width 199 height 31
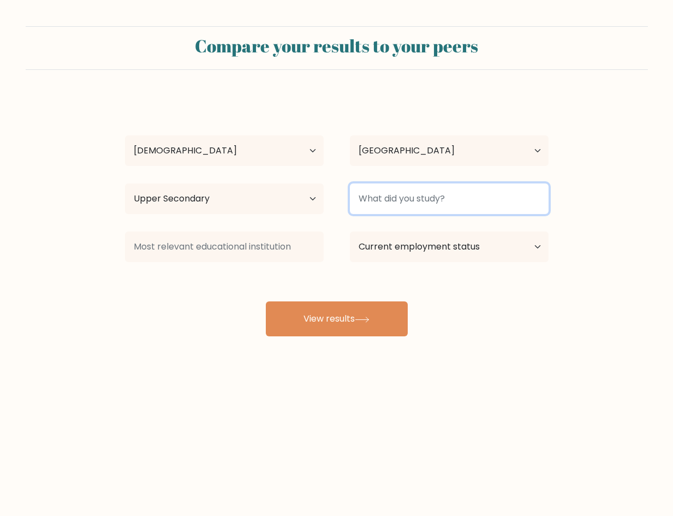
click at [414, 203] on input at bounding box center [449, 199] width 199 height 31
type input "s"
type input "d"
type input "D"
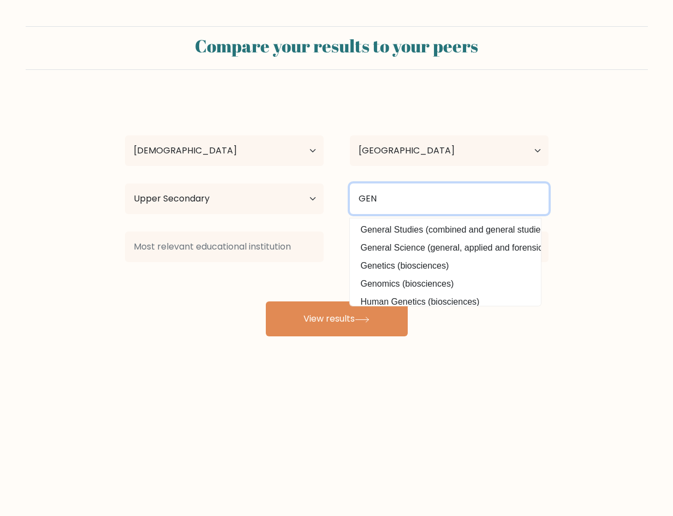
click at [403, 203] on input "GEN" at bounding box center [449, 199] width 199 height 31
type input "G"
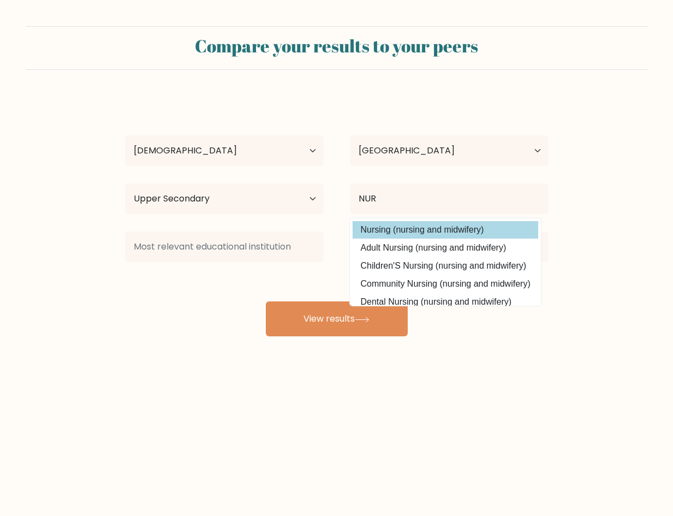
click at [400, 229] on div "[PERSON_NAME] Age Under [DEMOGRAPHIC_DATA] [DEMOGRAPHIC_DATA] [DEMOGRAPHIC_DATA…" at bounding box center [337, 216] width 437 height 240
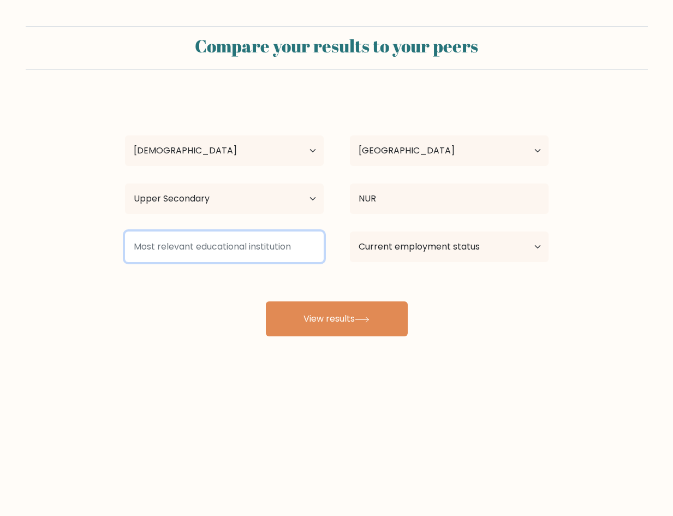
click at [282, 257] on input at bounding box center [224, 247] width 199 height 31
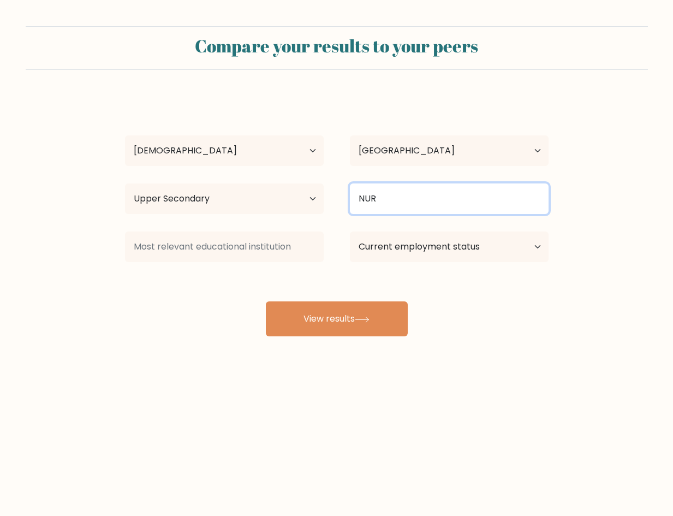
click at [383, 202] on input "NUR" at bounding box center [449, 199] width 199 height 31
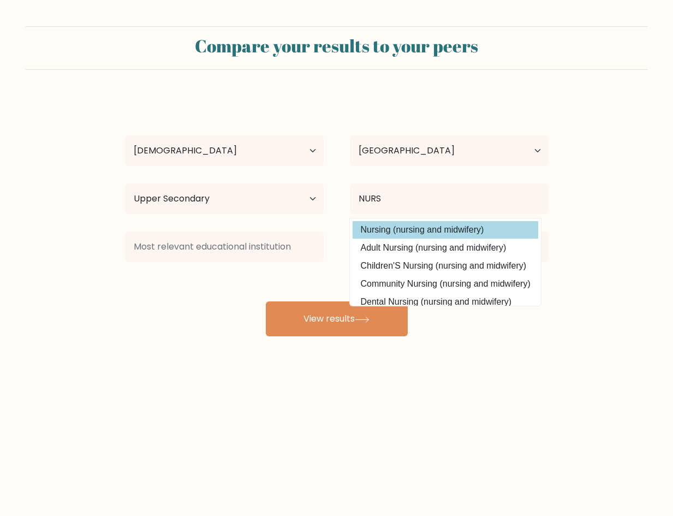
click at [440, 228] on div "[PERSON_NAME] Age Under [DEMOGRAPHIC_DATA] [DEMOGRAPHIC_DATA] [DEMOGRAPHIC_DATA…" at bounding box center [337, 216] width 437 height 240
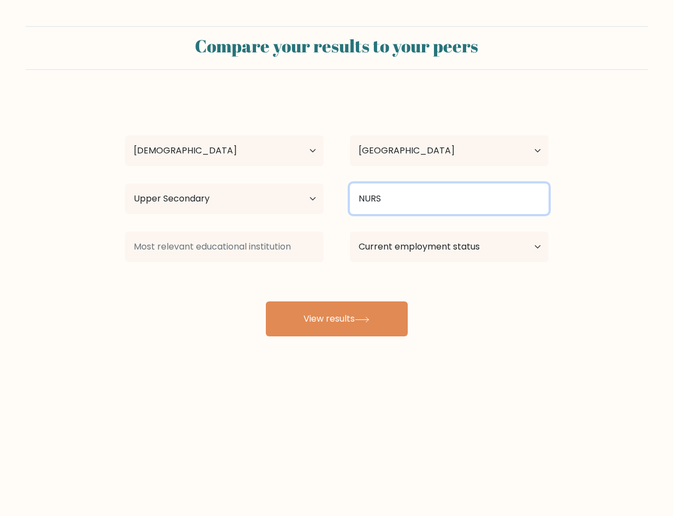
click at [430, 202] on input "NURS" at bounding box center [449, 199] width 199 height 31
type input "N"
click at [450, 205] on input at bounding box center [449, 199] width 199 height 31
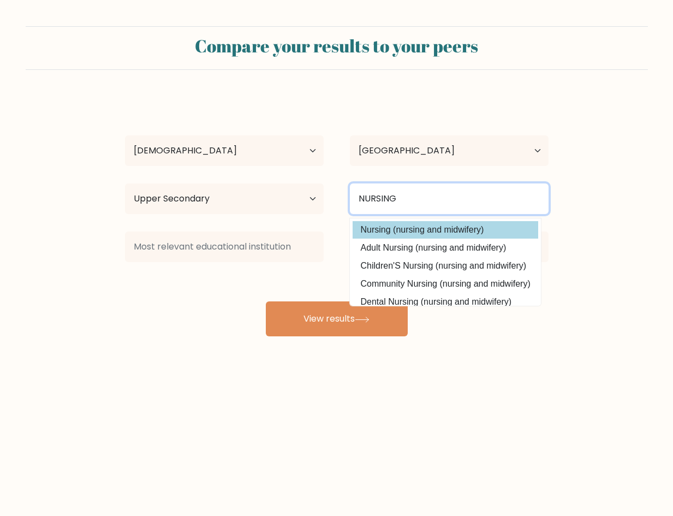
type input "NURSING"
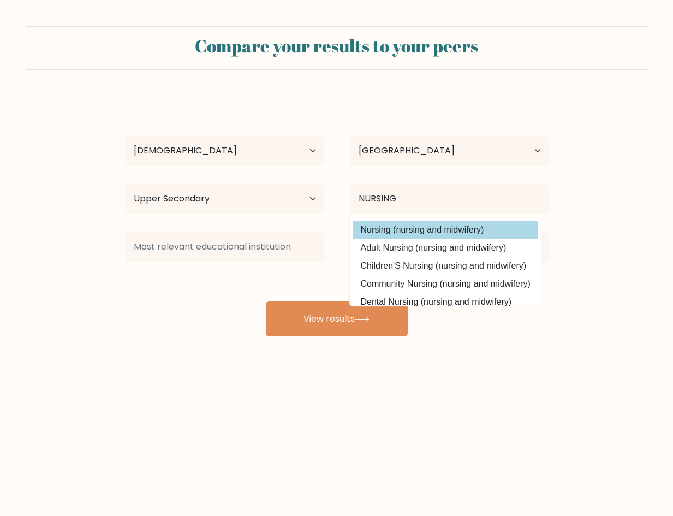
click at [391, 235] on div "[PERSON_NAME] Age Under [DEMOGRAPHIC_DATA] [DEMOGRAPHIC_DATA] [DEMOGRAPHIC_DATA…" at bounding box center [337, 216] width 437 height 240
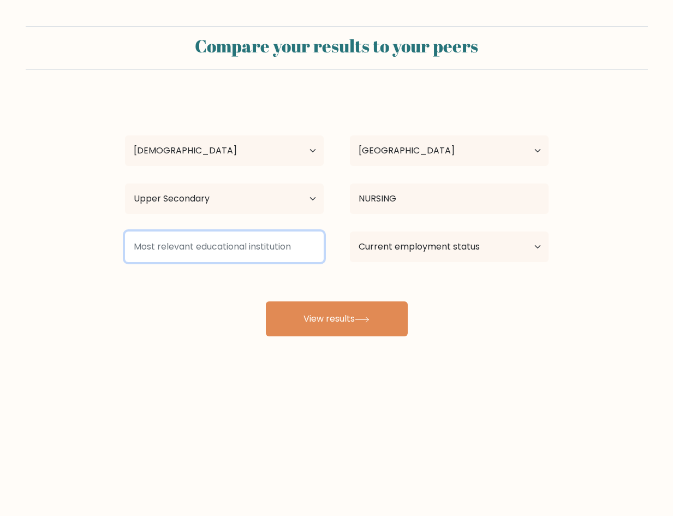
click at [216, 255] on input at bounding box center [224, 247] width 199 height 31
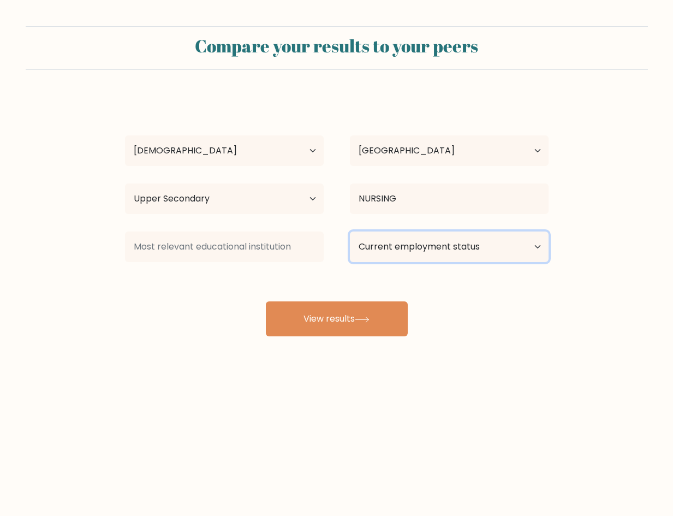
click at [433, 247] on select "Current employment status Employed Student Retired Other / prefer not to answer" at bounding box center [449, 247] width 199 height 31
select select "other"
click at [350, 232] on select "Current employment status Employed Student Retired Other / prefer not to answer" at bounding box center [449, 247] width 199 height 31
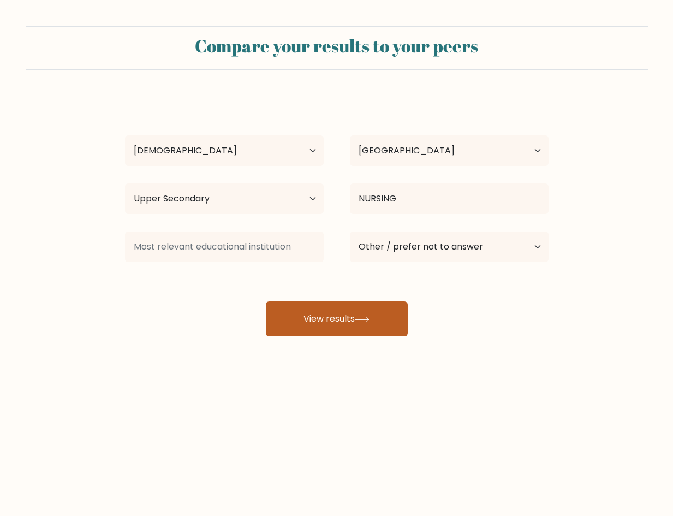
click at [359, 315] on button "View results" at bounding box center [337, 319] width 142 height 35
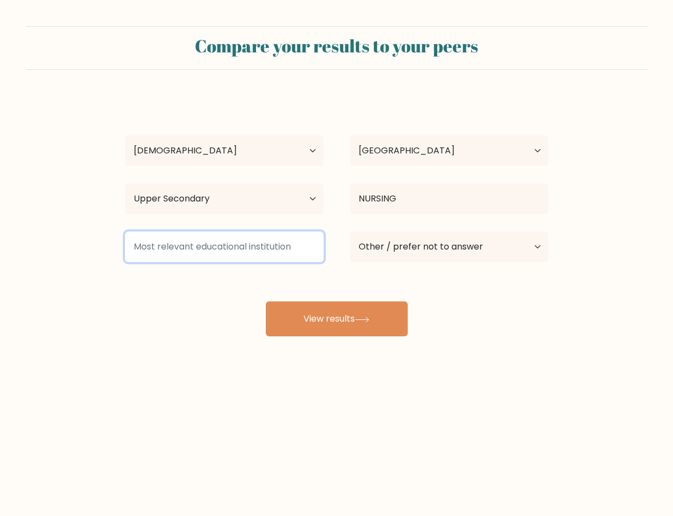
click at [273, 252] on input at bounding box center [224, 247] width 199 height 31
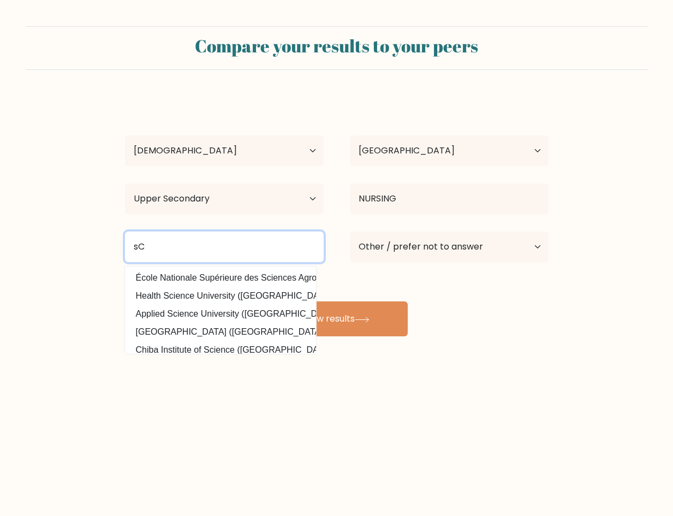
type input "s"
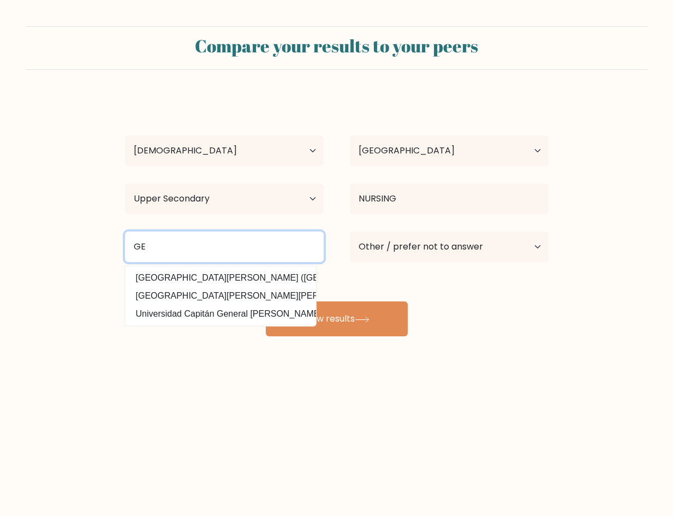
type input "G"
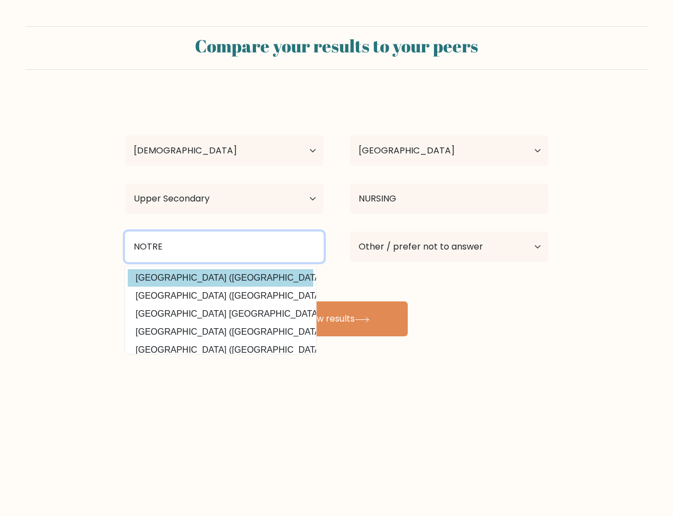
type input "NOTRE"
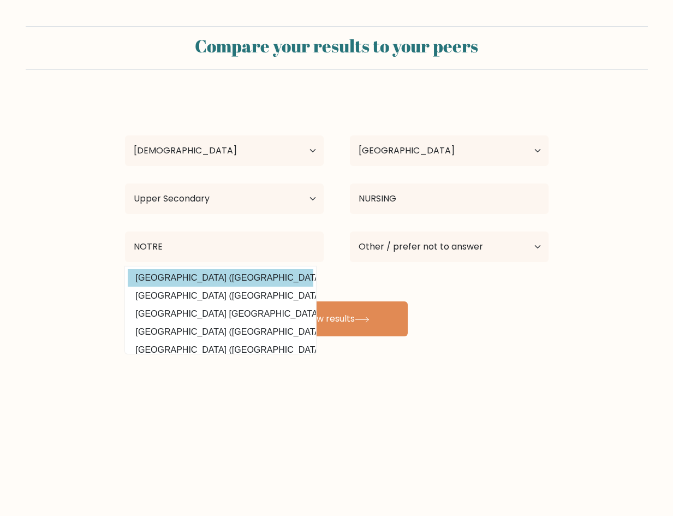
click at [262, 277] on div "[PERSON_NAME] Age Under [DEMOGRAPHIC_DATA] [DEMOGRAPHIC_DATA] [DEMOGRAPHIC_DATA…" at bounding box center [337, 216] width 437 height 240
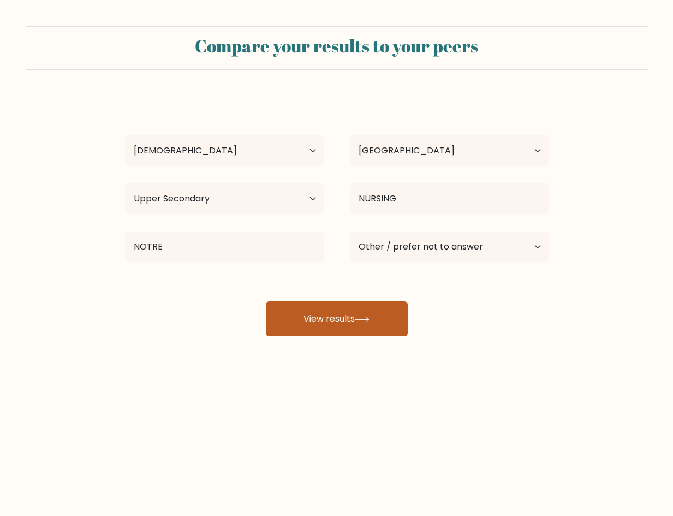
click at [332, 334] on button "View results" at bounding box center [337, 319] width 142 height 35
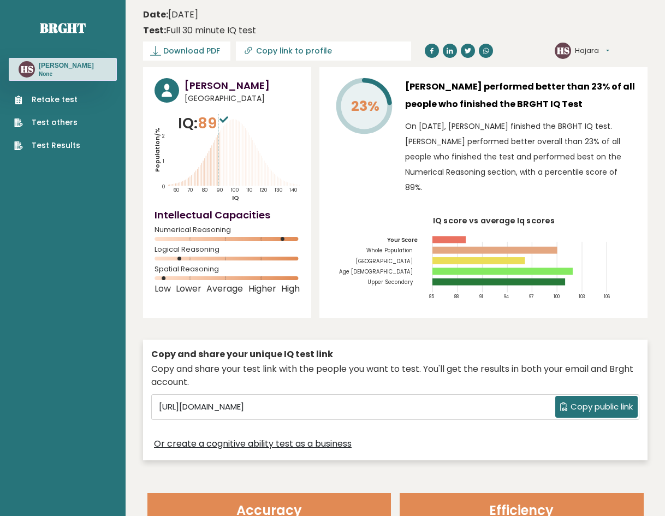
click at [597, 401] on span "Copy public link" at bounding box center [602, 407] width 62 height 13
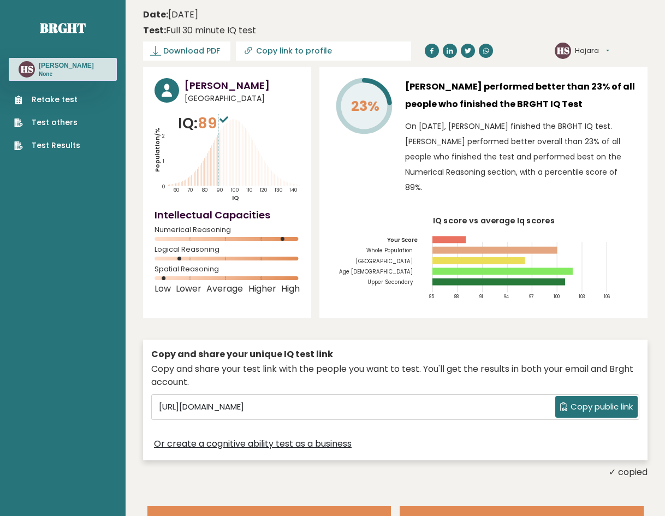
click at [596, 401] on span "Copy public link" at bounding box center [602, 407] width 62 height 13
click at [594, 401] on span "Copy public link" at bounding box center [602, 407] width 62 height 13
